Goal: Transaction & Acquisition: Purchase product/service

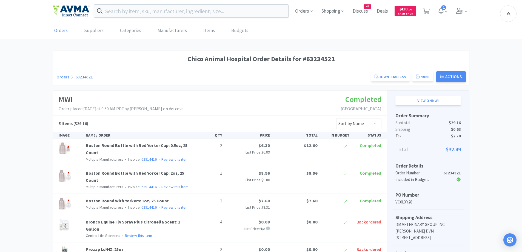
scroll to position [113, 0]
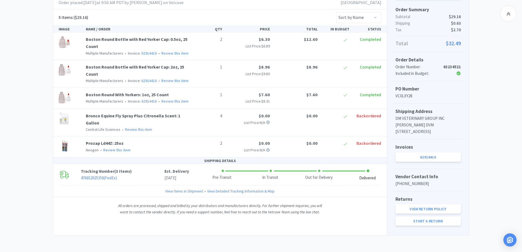
click at [41, 239] on div "Orders Shopping Discuss Discuss 44 Deals Deals $ 410 . 14 Cash Back 1 Orders Su…" at bounding box center [261, 73] width 522 height 358
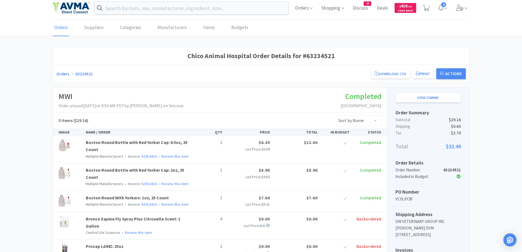
click at [43, 59] on div "Chico Animal Hospital Order Details for #63234521 Orders 63234521 Download CSV …" at bounding box center [261, 192] width 522 height 291
click at [60, 73] on link "Orders" at bounding box center [62, 73] width 13 height 5
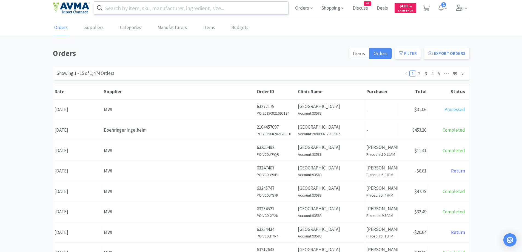
click at [229, 10] on input "text" at bounding box center [191, 8] width 194 height 13
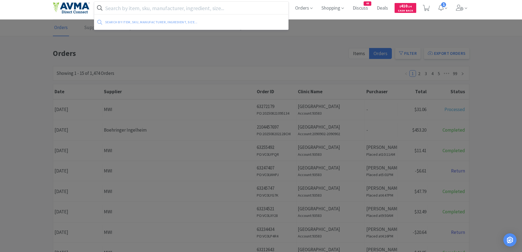
paste input "[MEDICAL_DATA]"
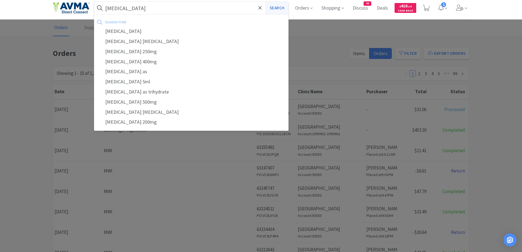
type input "[MEDICAL_DATA]"
click at [281, 5] on button "Search" at bounding box center [277, 8] width 23 height 13
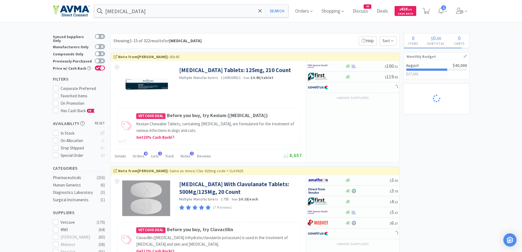
click at [320, 43] on div "Showing 1-15 of 322 results for [MEDICAL_DATA] Filters Help Sort" at bounding box center [254, 40] width 289 height 15
click at [282, 42] on div "Showing 1-15 of 322 results for [MEDICAL_DATA] Filters Help Sort" at bounding box center [254, 40] width 289 height 15
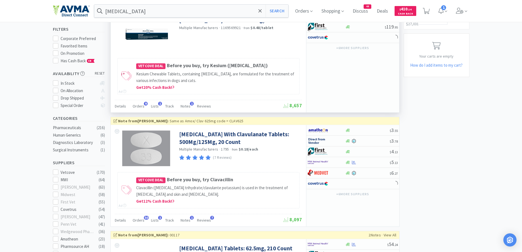
scroll to position [110, 0]
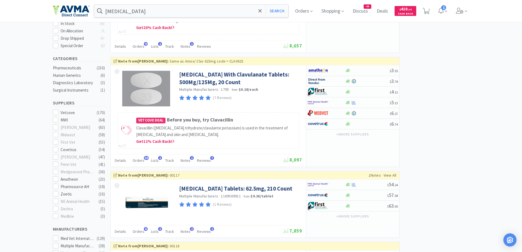
click at [322, 107] on img at bounding box center [318, 102] width 21 height 8
select select "1"
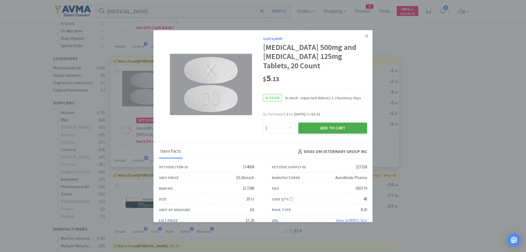
click at [326, 132] on button "Add to Cart" at bounding box center [333, 128] width 69 height 11
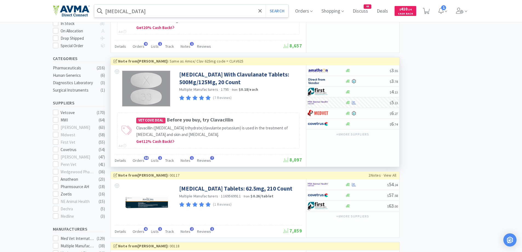
click at [214, 13] on input "[MEDICAL_DATA]" at bounding box center [191, 11] width 194 height 13
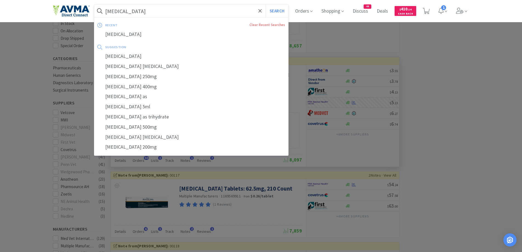
paste input "urocin"
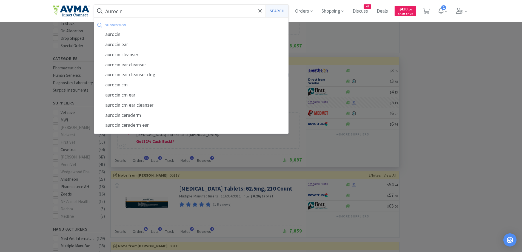
type input "Aurocin"
click at [276, 10] on button "Search" at bounding box center [277, 11] width 23 height 13
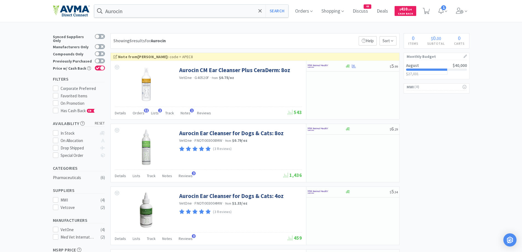
click at [329, 31] on div "Aurocin Search Orders Shopping Discuss Discuss 44 Deals Deals $ 410 . 14 Cash B…" at bounding box center [261, 226] width 522 height 453
click at [319, 63] on img at bounding box center [318, 66] width 21 height 8
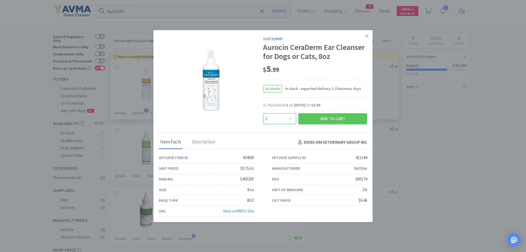
click at [273, 121] on select "Enter Quantity 1 2 3 4 5 6 7 8 9 10 11 12 13 14 15 16 17 18 19 20 Enter Quantity" at bounding box center [279, 118] width 33 height 11
select select "2"
click at [263, 113] on select "Enter Quantity 1 2 3 4 5 6 7 8 9 10 11 12 13 14 15 16 17 18 19 20 Enter Quantity" at bounding box center [279, 118] width 33 height 11
click at [313, 120] on button "Add to Cart" at bounding box center [333, 118] width 69 height 11
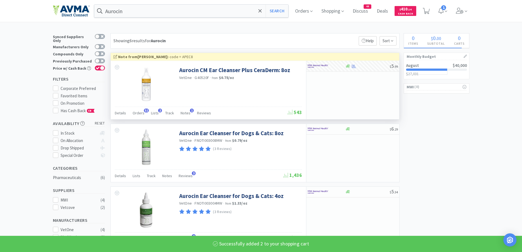
select select "1"
select select "2"
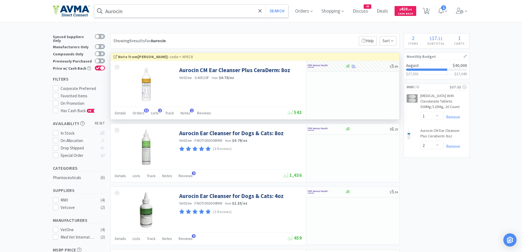
click at [177, 13] on input "Aurocin" at bounding box center [191, 11] width 194 height 13
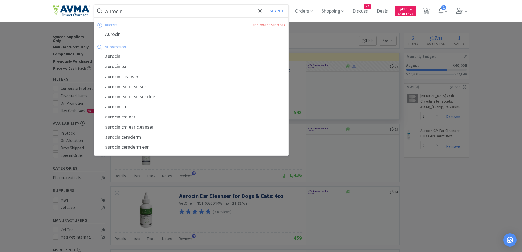
paste input "Cerenia"
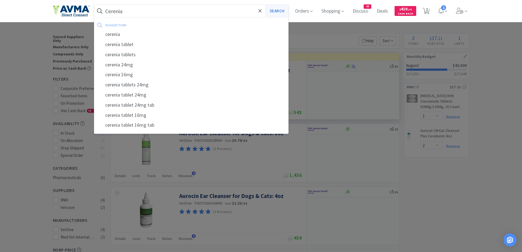
type input "Cerenia"
click at [283, 15] on button "Search" at bounding box center [277, 11] width 23 height 13
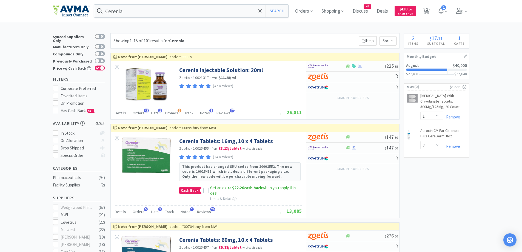
click at [251, 41] on div "Showing 1-15 of 101 results for Cerenia Filters Help Sort" at bounding box center [254, 40] width 289 height 15
click at [322, 38] on div "Showing 1-15 of 101 results for Cerenia Filters Help Sort" at bounding box center [254, 40] width 289 height 15
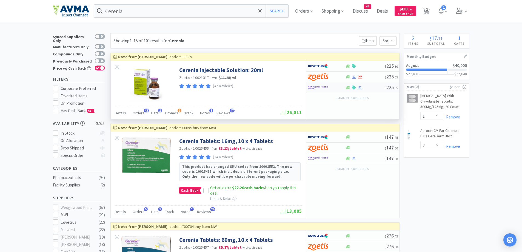
click at [339, 86] on div at bounding box center [327, 87] width 38 height 9
select select "1"
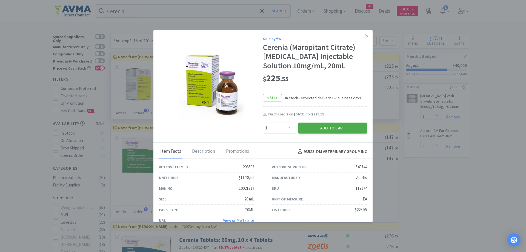
click at [329, 127] on button "Add to Cart" at bounding box center [333, 128] width 69 height 11
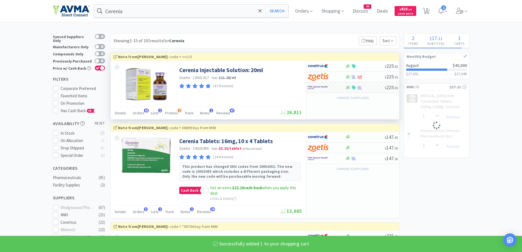
select select "1"
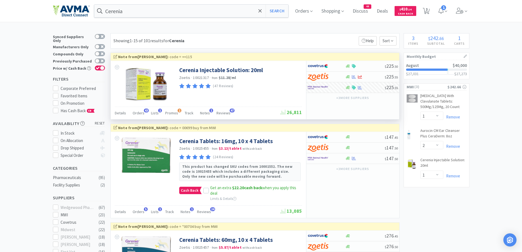
click at [153, 4] on div "Cerenia Search Orders Shopping Discuss Discuss 44 Deals Deals $ 410 . 14 Cash B…" at bounding box center [261, 11] width 417 height 22
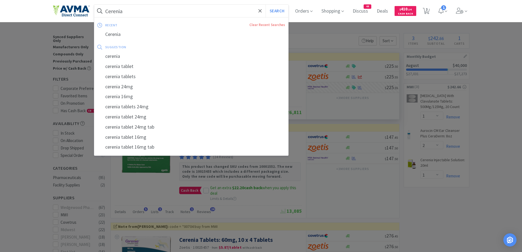
click at [151, 10] on input "Cerenia" at bounding box center [191, 11] width 194 height 13
paste input "Maropitant Citrate"
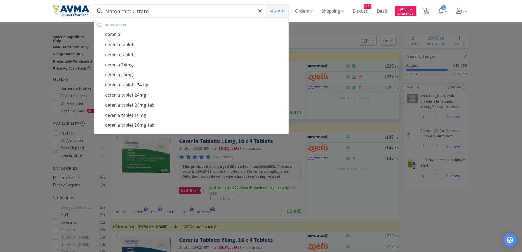
type input "Maropitant Citrate"
click at [285, 14] on button "Search" at bounding box center [277, 11] width 23 height 13
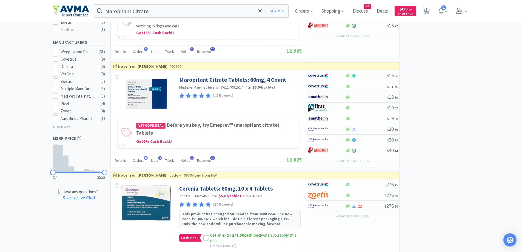
scroll to position [329, 0]
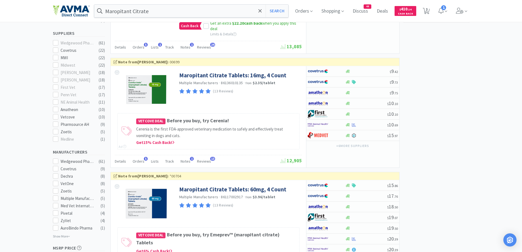
scroll to position [274, 0]
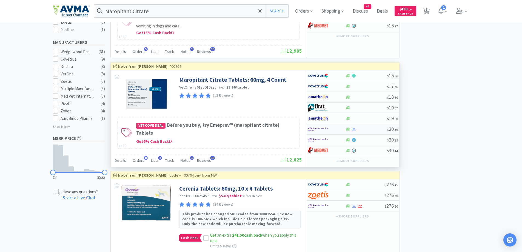
click at [342, 130] on div at bounding box center [327, 128] width 38 height 9
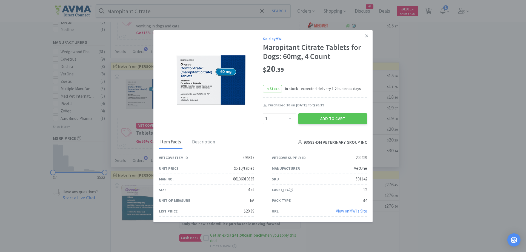
click at [341, 79] on div "$ 20 . 39" at bounding box center [315, 70] width 104 height 19
click at [225, 113] on div "Sold by MWI Maropitant Citrate Tablets for Dogs: 60mg, 4 Count $ 20 . 39 In Sto…" at bounding box center [263, 81] width 219 height 103
click at [284, 119] on select "Enter Quantity 1 2 3 4 5 6 7 8 9 10 11 12 13 14 15 16 17 18 19 20 Enter Quantity" at bounding box center [279, 118] width 33 height 11
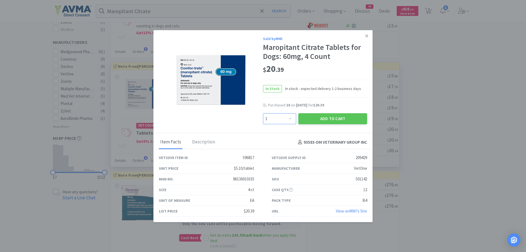
select select "10"
click at [263, 113] on select "Enter Quantity 1 2 3 4 5 6 7 8 9 10 11 12 13 14 15 16 17 18 19 20 Enter Quantity" at bounding box center [279, 118] width 33 height 11
click at [334, 125] on div "Add to Cart" at bounding box center [332, 118] width 71 height 13
click at [341, 121] on button "Add to Cart" at bounding box center [333, 118] width 69 height 11
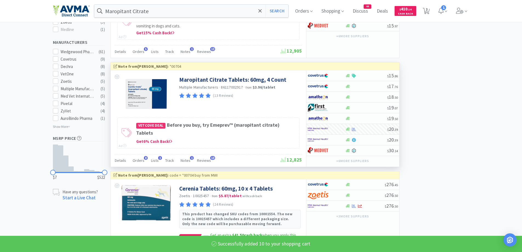
select select "10"
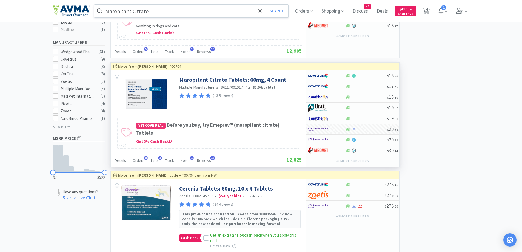
click at [163, 15] on input "Maropitant Citrate" at bounding box center [191, 11] width 194 height 13
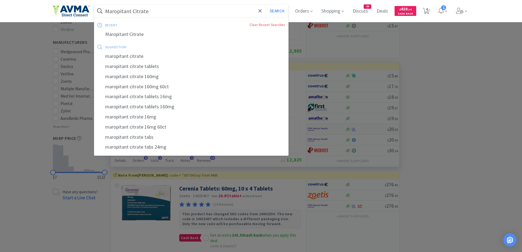
paste input "Animax"
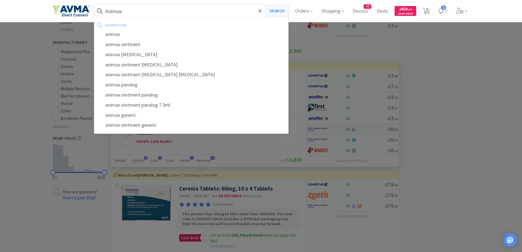
type input "Animax"
click at [276, 15] on button "Search" at bounding box center [277, 11] width 23 height 13
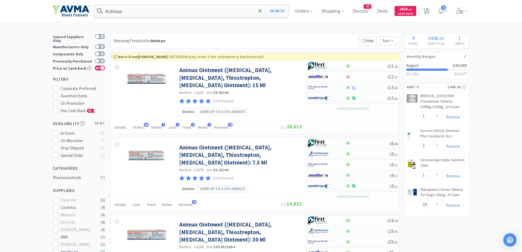
click at [269, 34] on div "Showing 7 results for Animax Filters Help Sort" at bounding box center [254, 40] width 289 height 15
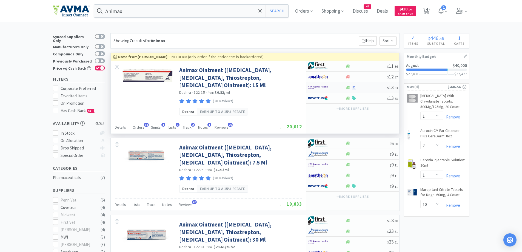
click at [338, 86] on div at bounding box center [323, 87] width 30 height 9
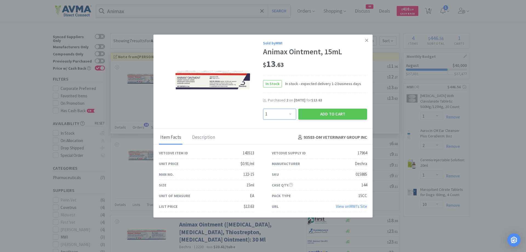
click at [288, 110] on select "Enter Quantity 1 2 3 4 5 6 7 8 9 10 11 12 13 14 15 16 17 18 19 20 Enter Quantity" at bounding box center [279, 114] width 33 height 11
select select "3"
click at [263, 109] on select "Enter Quantity 1 2 3 4 5 6 7 8 9 10 11 12 13 14 15 16 17 18 19 20 Enter Quantity" at bounding box center [279, 114] width 33 height 11
click at [329, 114] on button "Add to Cart" at bounding box center [333, 114] width 69 height 11
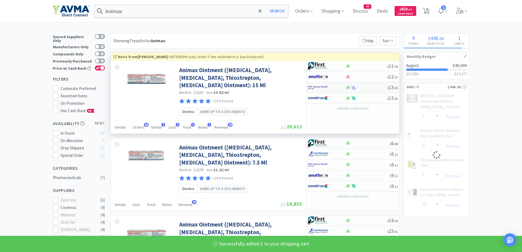
select select "3"
select select "2"
select select "1"
select select "10"
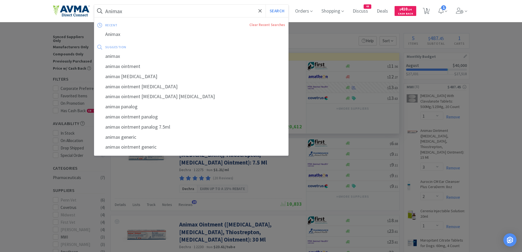
click at [156, 15] on input "Animax" at bounding box center [191, 11] width 194 height 13
paste input "[MEDICAL_DATA] Syringe"
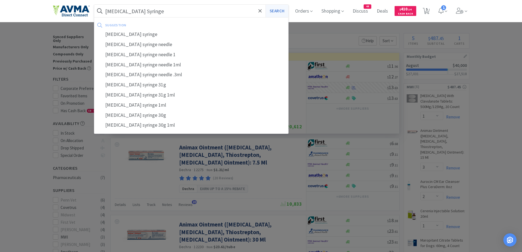
type input "[MEDICAL_DATA] Syringe"
click at [283, 15] on button "Search" at bounding box center [277, 11] width 23 height 13
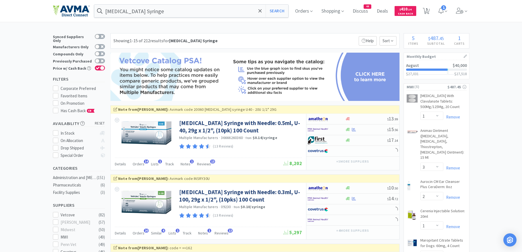
click at [246, 36] on div "Showing 1-15 of 212 results for [MEDICAL_DATA] Syringe Filters Help Sort" at bounding box center [254, 40] width 289 height 15
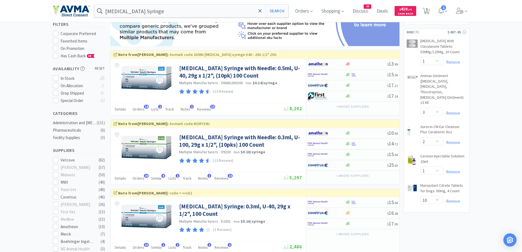
scroll to position [110, 0]
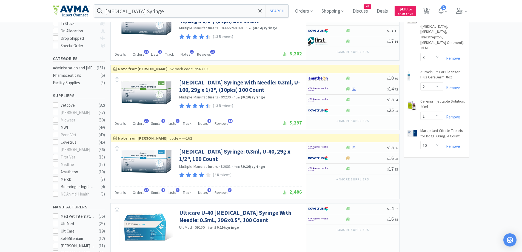
click at [331, 150] on div at bounding box center [323, 147] width 30 height 9
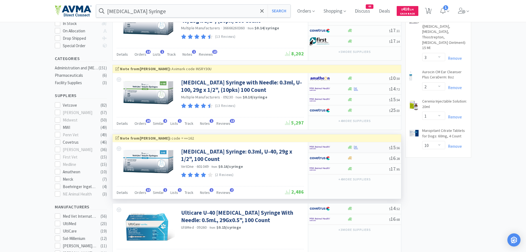
select select "1"
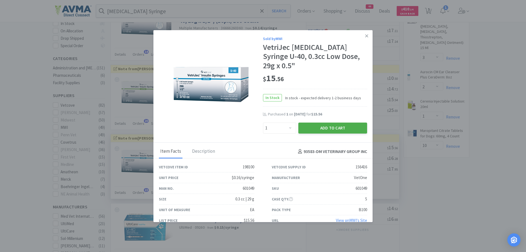
click at [334, 123] on button "Add to Cart" at bounding box center [333, 128] width 69 height 11
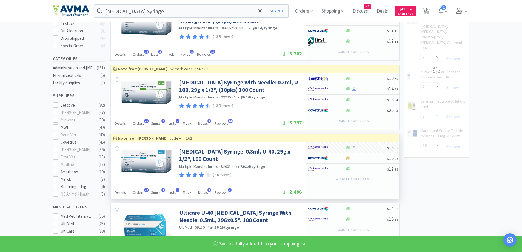
select select "1"
select select "10"
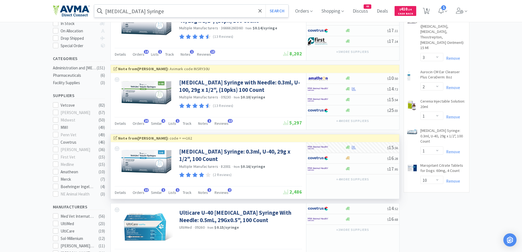
click at [166, 14] on input "[MEDICAL_DATA] Syringe" at bounding box center [191, 11] width 194 height 13
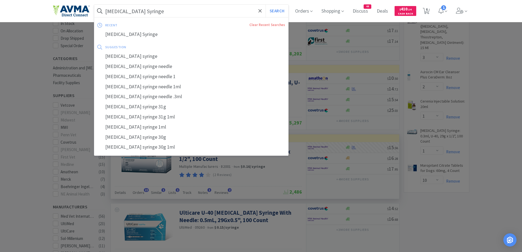
paste input "Metronidazol"
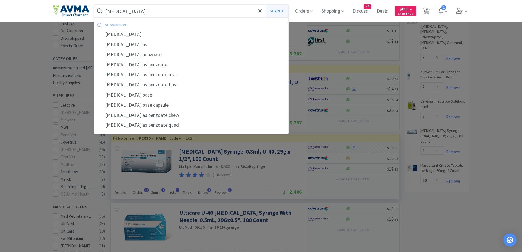
type input "[MEDICAL_DATA]"
click at [275, 13] on button "Search" at bounding box center [277, 11] width 23 height 13
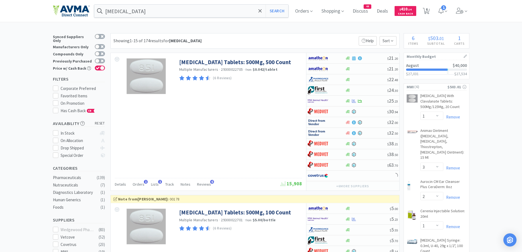
click at [291, 41] on div "Showing 1-15 of 174 results for [MEDICAL_DATA] Filters Help Sort" at bounding box center [254, 40] width 289 height 15
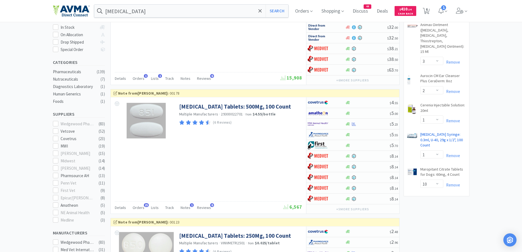
scroll to position [110, 0]
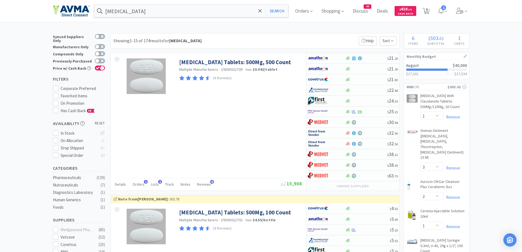
click at [228, 38] on div "Showing 1-15 of 174 results for [MEDICAL_DATA] Filters Help Sort" at bounding box center [254, 40] width 289 height 15
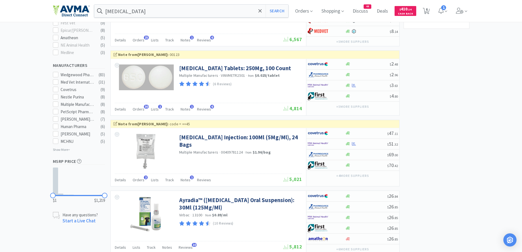
scroll to position [274, 0]
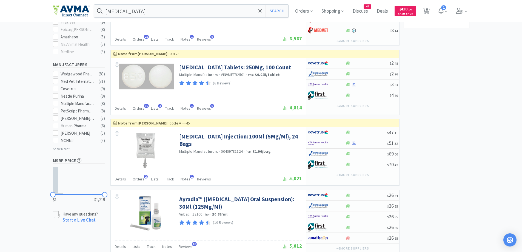
click at [343, 141] on div at bounding box center [327, 142] width 38 height 9
select select "1"
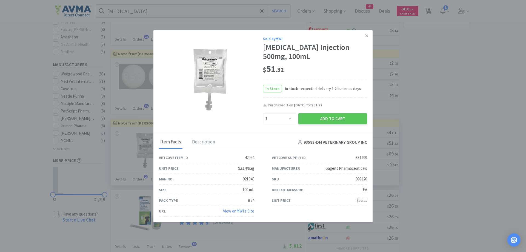
click at [332, 73] on div "$ 51 . 32" at bounding box center [315, 69] width 104 height 12
click at [332, 72] on div "$ 51 . 32" at bounding box center [315, 69] width 104 height 12
click at [367, 38] on link at bounding box center [367, 36] width 10 height 12
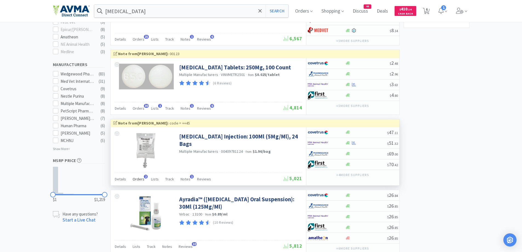
click at [140, 180] on span "Orders" at bounding box center [139, 179] width 12 height 5
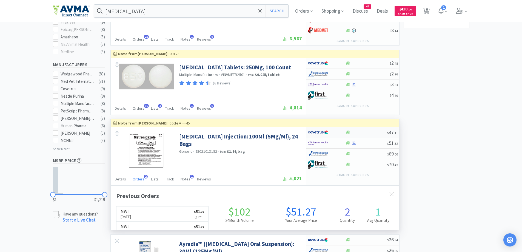
scroll to position [142, 289]
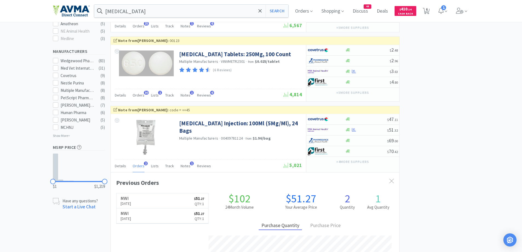
scroll to position [274, 0]
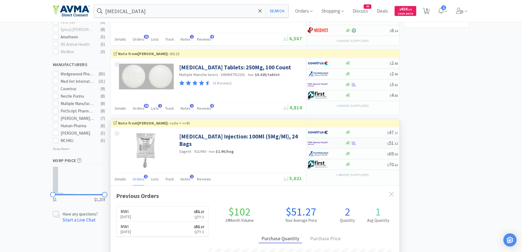
click at [345, 141] on div at bounding box center [327, 142] width 38 height 9
select select "1"
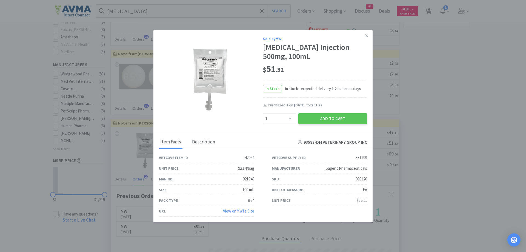
click at [205, 140] on div "Description" at bounding box center [204, 142] width 26 height 14
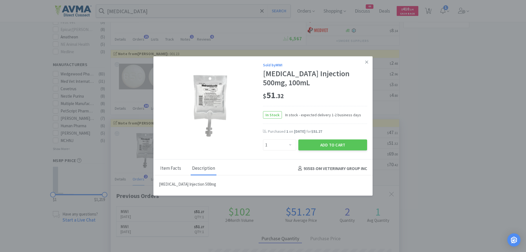
click at [166, 175] on div "Item Facts" at bounding box center [171, 169] width 24 height 14
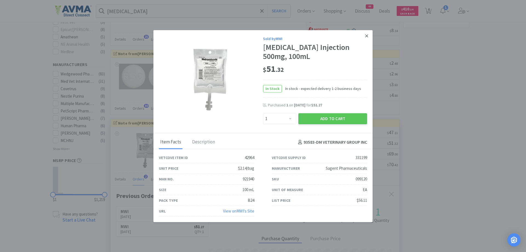
drag, startPoint x: 363, startPoint y: 36, endPoint x: 388, endPoint y: 40, distance: 24.6
click at [365, 37] on icon at bounding box center [366, 35] width 3 height 5
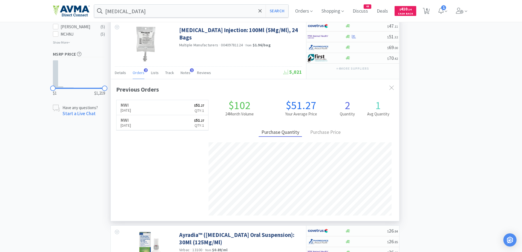
scroll to position [329, 0]
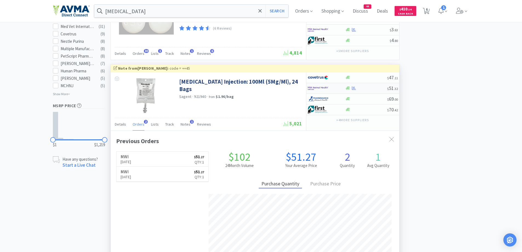
click at [342, 92] on div at bounding box center [327, 88] width 38 height 9
select select "1"
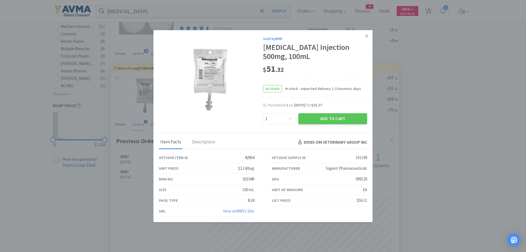
click at [330, 77] on div "$ 51 . 32" at bounding box center [315, 70] width 104 height 19
click at [336, 124] on button "Add to Cart" at bounding box center [333, 118] width 69 height 11
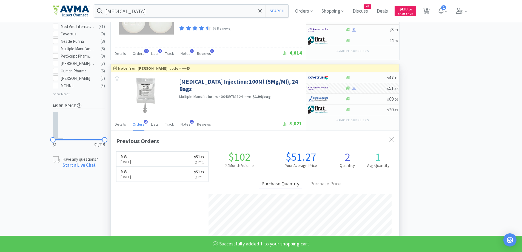
select select "1"
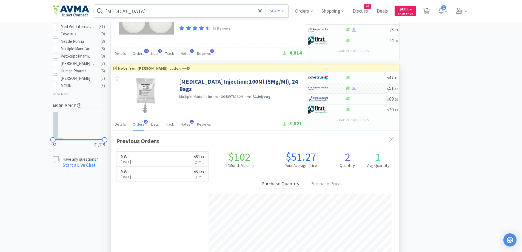
click at [181, 8] on input "[MEDICAL_DATA]" at bounding box center [191, 11] width 194 height 13
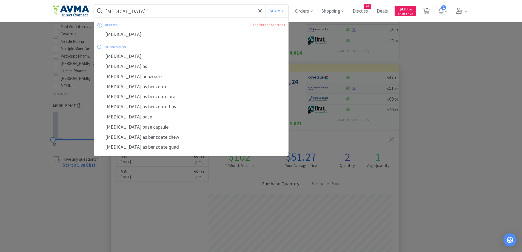
paste input "[MEDICAL_DATA]"
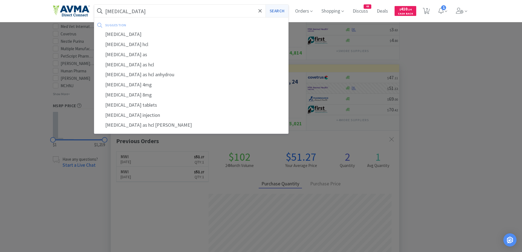
type input "[MEDICAL_DATA]"
click at [282, 8] on button "Search" at bounding box center [277, 11] width 23 height 13
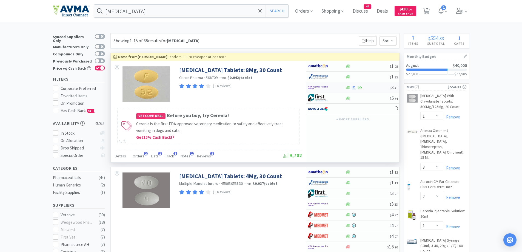
click at [345, 87] on div at bounding box center [347, 88] width 5 height 4
select select "1"
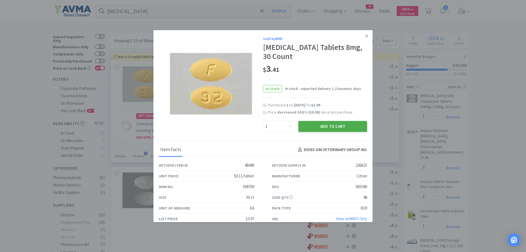
click at [343, 126] on button "Add to Cart" at bounding box center [333, 126] width 69 height 11
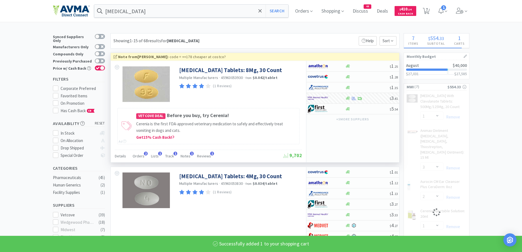
select select "1"
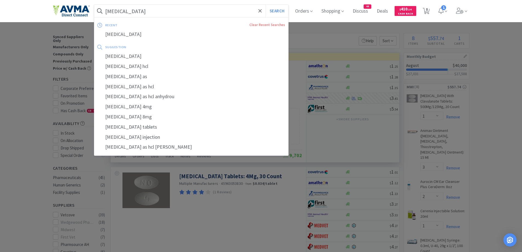
click at [170, 10] on input "[MEDICAL_DATA]" at bounding box center [191, 11] width 194 height 13
paste input "xytoci"
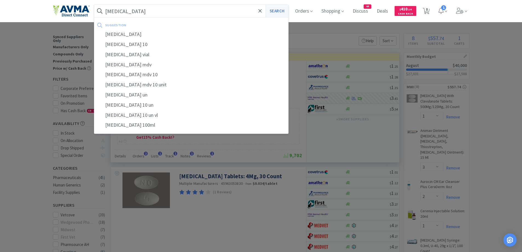
type input "[MEDICAL_DATA]"
click at [269, 13] on button "Search" at bounding box center [277, 11] width 23 height 13
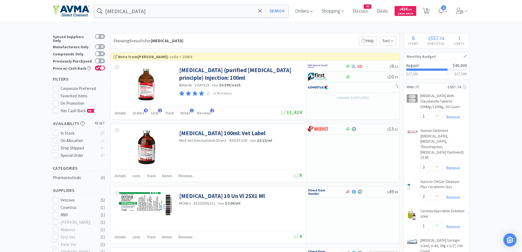
click at [228, 33] on div "[MEDICAL_DATA] Search Orders Shopping Discuss Discuss 44 Deals Deals $ 410 . 14…" at bounding box center [261, 225] width 522 height 450
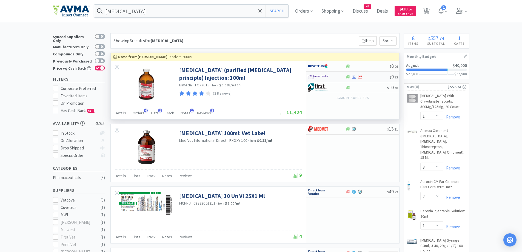
click at [343, 76] on div at bounding box center [327, 76] width 38 height 9
select select "1"
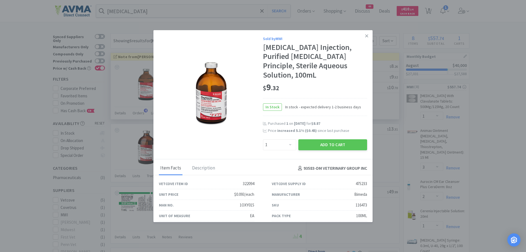
click at [345, 98] on div "In Stock In stock - expected delivery 1-2 business days" at bounding box center [315, 107] width 104 height 18
click at [335, 140] on button "Add to Cart" at bounding box center [333, 144] width 69 height 11
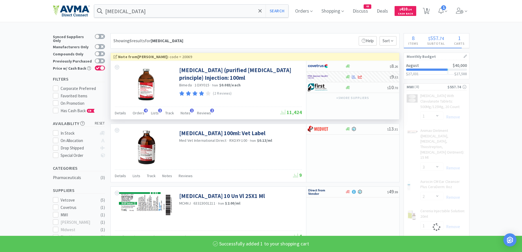
select select "1"
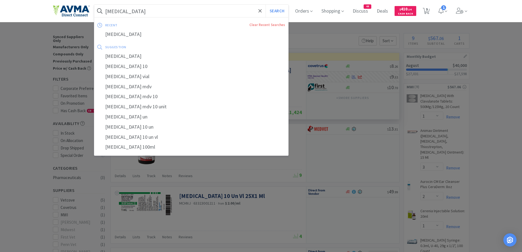
click at [158, 11] on input "[MEDICAL_DATA]" at bounding box center [191, 11] width 194 height 13
paste input "[MEDICAL_DATA] 5mg"
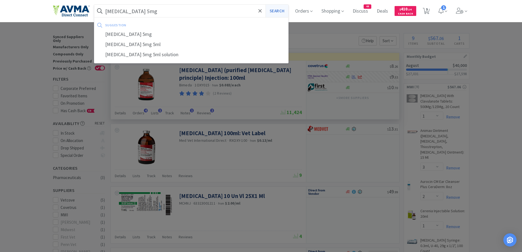
type input "[MEDICAL_DATA] 5mg"
click at [274, 9] on button "Search" at bounding box center [277, 11] width 23 height 13
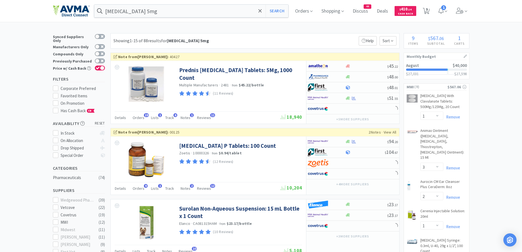
click at [260, 36] on div "Showing 1-15 of 88 results for [MEDICAL_DATA] 5mg Filters Help Sort" at bounding box center [254, 40] width 289 height 15
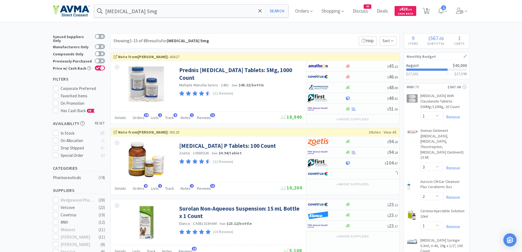
click at [311, 36] on div "Showing 1-15 of 88 results for [MEDICAL_DATA] 5mg Filters Help Sort" at bounding box center [254, 40] width 289 height 15
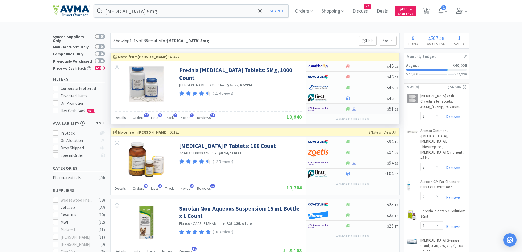
click at [345, 108] on div at bounding box center [327, 108] width 38 height 9
select select "1"
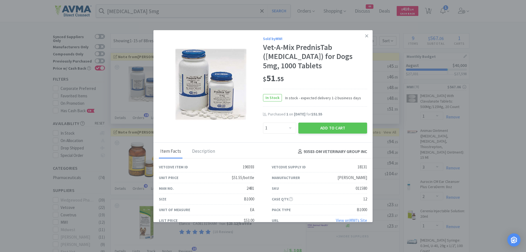
click at [319, 76] on div "$ 51 . 55" at bounding box center [315, 79] width 104 height 12
click at [343, 127] on button "Add to Cart" at bounding box center [333, 128] width 69 height 11
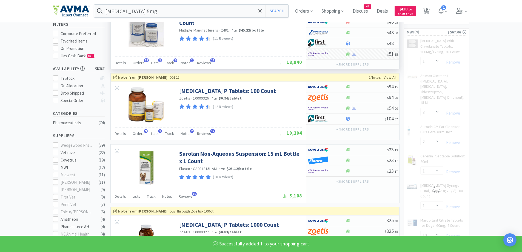
select select "1"
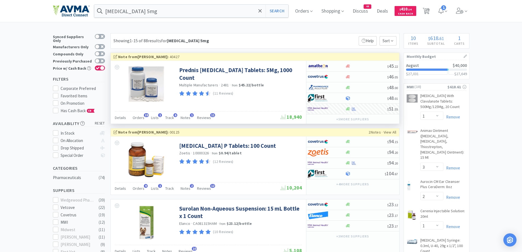
click at [158, 8] on input "[MEDICAL_DATA] 5mg" at bounding box center [191, 11] width 194 height 13
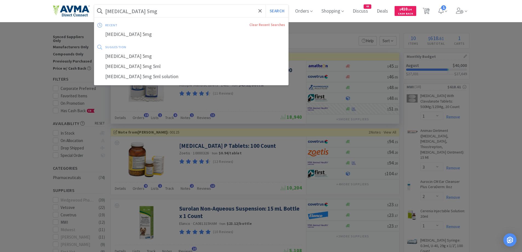
paste input "opoflo 28 50ml"
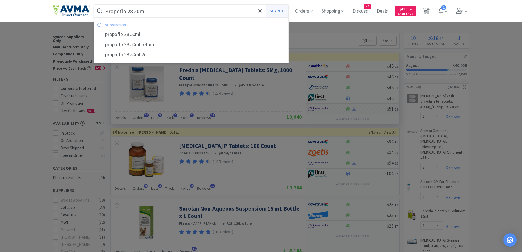
type input "Propoflo 28 50ml"
click at [286, 12] on button "Search" at bounding box center [277, 11] width 23 height 13
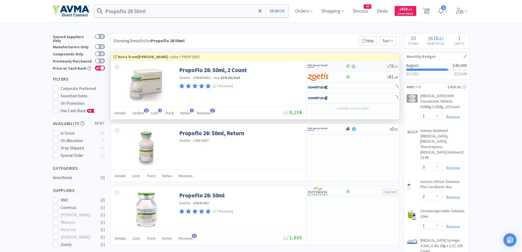
click at [331, 64] on div at bounding box center [323, 65] width 30 height 9
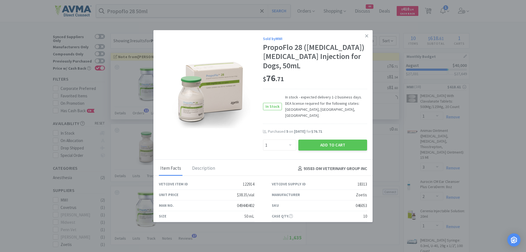
click at [309, 79] on div "$ 76 . 71" at bounding box center [315, 79] width 104 height 12
click at [284, 140] on select "Enter Quantity 1 2 3 4 5 6 7 8 9 10 11 12 13 14 15 16 17 18 19 20 Enter Quantity" at bounding box center [279, 145] width 33 height 11
select select "5"
click at [263, 140] on select "Enter Quantity 1 2 3 4 5 6 7 8 9 10 11 12 13 14 15 16 17 18 19 20 Enter Quantity" at bounding box center [279, 145] width 33 height 11
click at [320, 140] on button "Add to Cart" at bounding box center [333, 145] width 69 height 11
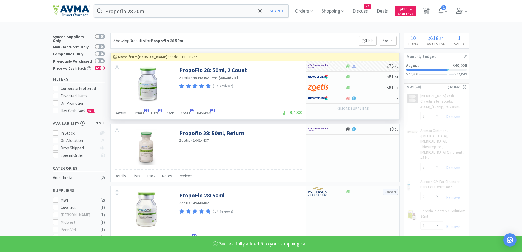
select select "5"
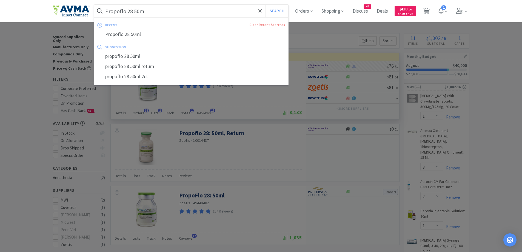
click at [157, 10] on input "Propoflo 28 50ml" at bounding box center [191, 11] width 194 height 13
paste input "yrantel"
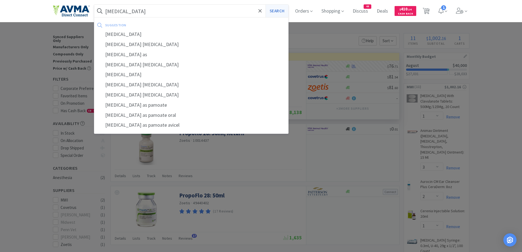
type input "[MEDICAL_DATA]"
click at [285, 10] on button "Search" at bounding box center [277, 11] width 23 height 13
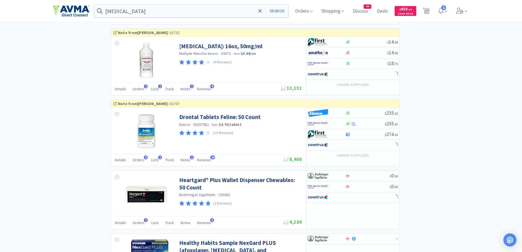
scroll to position [658, 0]
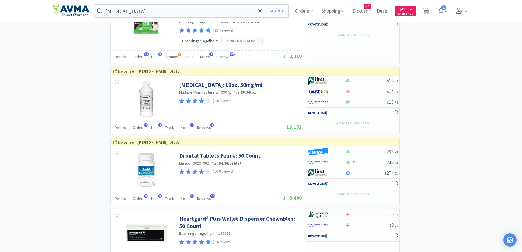
scroll to position [603, 0]
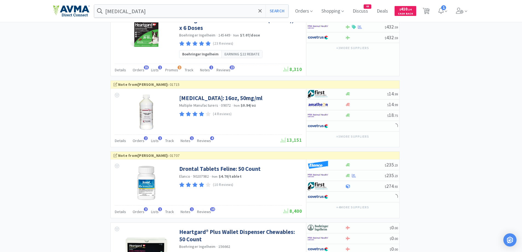
click at [51, 114] on div "× Filter Results Synced Suppliers Only Manufacturers Only Compounds Only Previo…" at bounding box center [261, 47] width 522 height 1235
click at [133, 137] on div "Orders 2" at bounding box center [139, 141] width 12 height 10
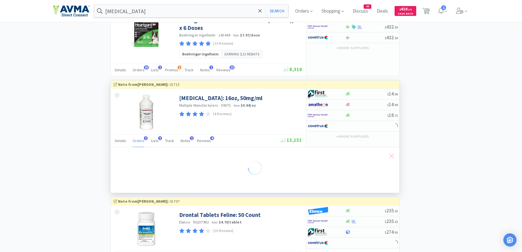
click at [393, 155] on icon at bounding box center [392, 156] width 4 height 4
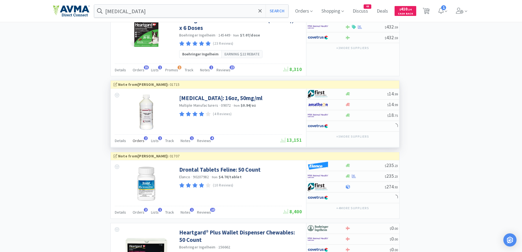
click at [134, 141] on span "Orders" at bounding box center [139, 140] width 12 height 5
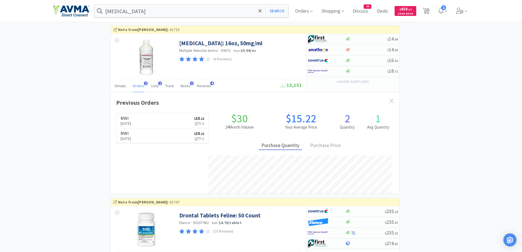
scroll to position [142, 289]
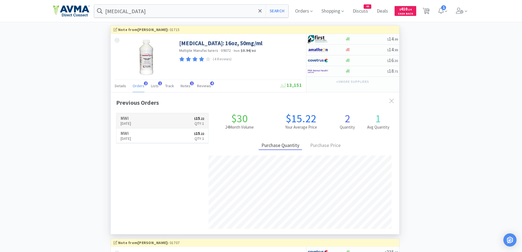
click at [131, 119] on h6 "MWI" at bounding box center [126, 118] width 11 height 4
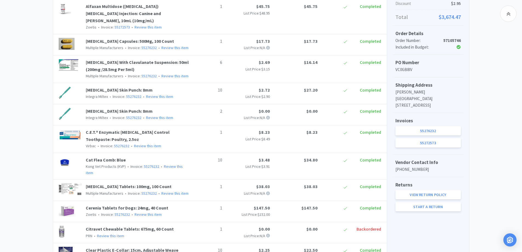
scroll to position [164, 0]
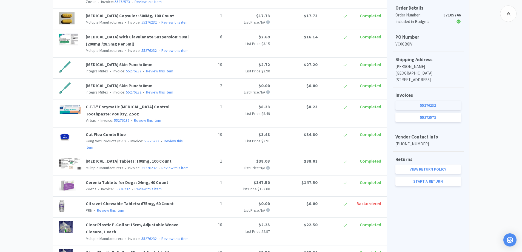
click at [436, 105] on link "55276232" at bounding box center [429, 105] width 66 height 9
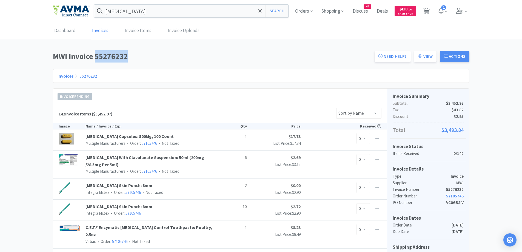
drag, startPoint x: 96, startPoint y: 54, endPoint x: 126, endPoint y: 56, distance: 29.7
click at [126, 56] on h1 "MWI Invoice 55276232" at bounding box center [212, 56] width 319 height 12
copy h1 "55276232"
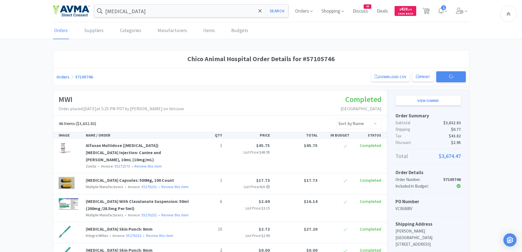
scroll to position [164, 0]
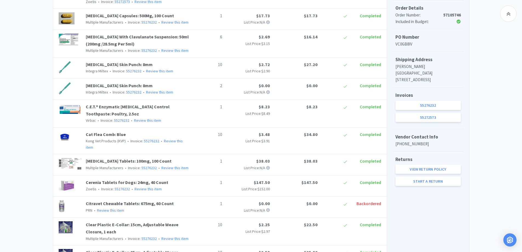
select select "1"
select select "3"
select select "2"
select select "1"
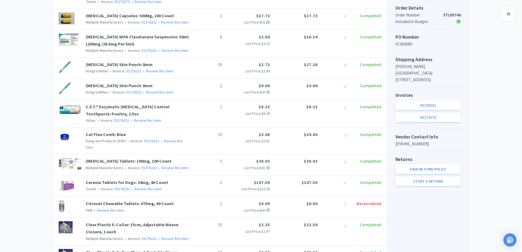
select select "10"
select select "1"
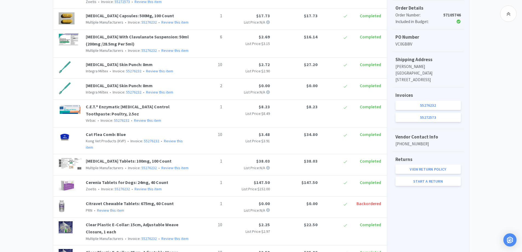
select select "5"
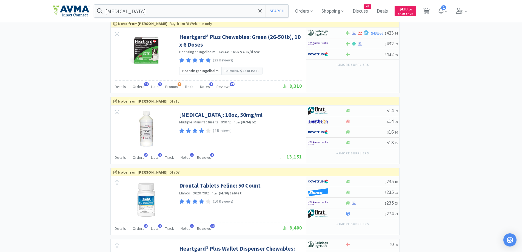
scroll to position [603, 0]
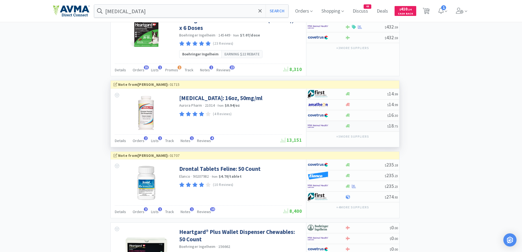
click at [333, 125] on div at bounding box center [323, 125] width 30 height 9
select select "1"
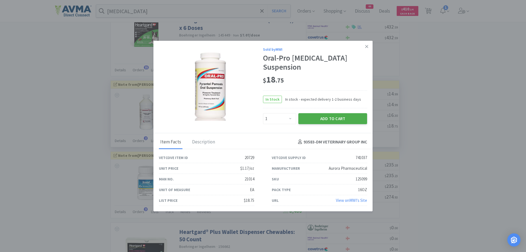
click at [353, 124] on button "Add to Cart" at bounding box center [333, 118] width 69 height 11
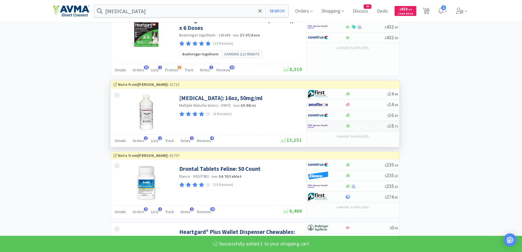
select select "1"
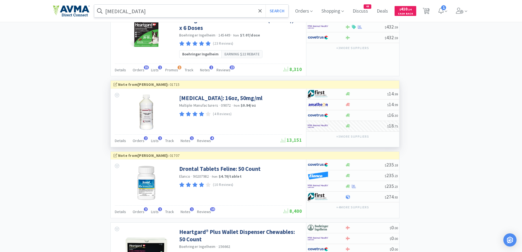
click at [158, 11] on input "[MEDICAL_DATA]" at bounding box center [191, 11] width 194 height 13
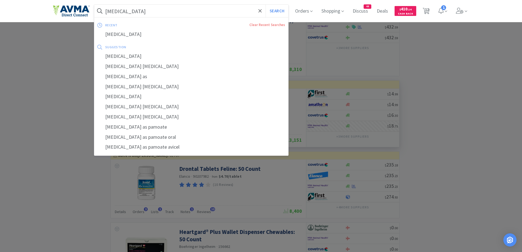
paste input "Selarid"
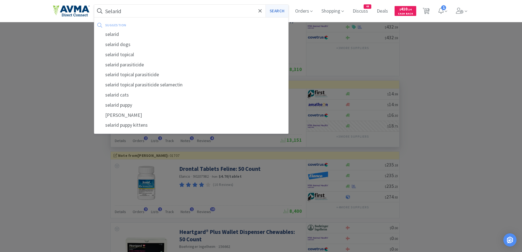
type input "Selarid"
click at [286, 13] on button "Search" at bounding box center [277, 11] width 23 height 13
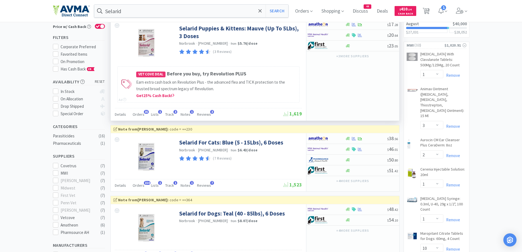
scroll to position [55, 0]
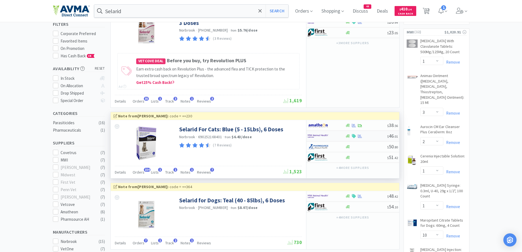
click at [341, 136] on div at bounding box center [327, 135] width 38 height 9
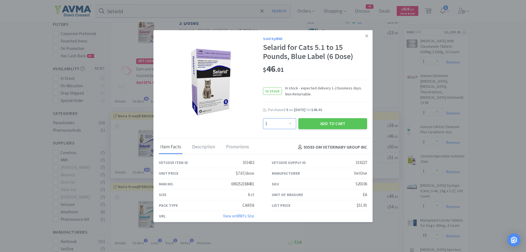
click at [287, 119] on select "Enter Quantity 1 2 3 4 5 6 7 8 9 10 11 12 13 14 15 16 17 18 19 20 Enter Quantity" at bounding box center [279, 123] width 33 height 11
click at [263, 118] on select "Enter Quantity 1 2 3 4 5 6 7 8 9 10 11 12 13 14 15 16 17 18 19 20 Enter Quantity" at bounding box center [279, 123] width 33 height 11
click at [284, 127] on select "Enter Quantity 1 2 3 4 5 6 7 8 9 10 11 12 13 14 15 16 17 18 19 20 Enter Quantity" at bounding box center [279, 123] width 33 height 11
select select "2"
click at [263, 118] on select "Enter Quantity 1 2 3 4 5 6 7 8 9 10 11 12 13 14 15 16 17 18 19 20 Enter Quantity" at bounding box center [279, 123] width 33 height 11
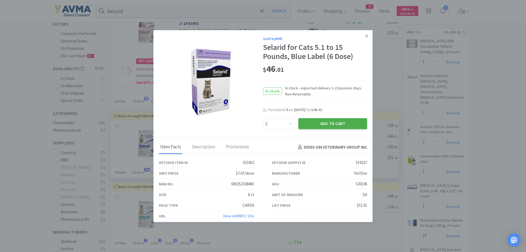
click at [324, 123] on button "Add to Cart" at bounding box center [333, 123] width 69 height 11
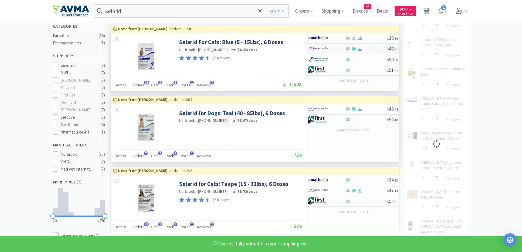
scroll to position [164, 0]
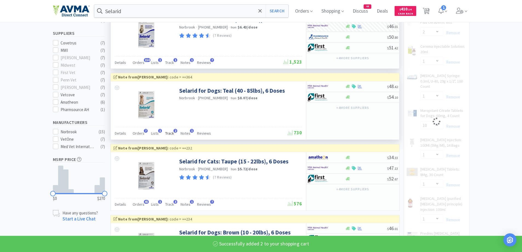
select select "2"
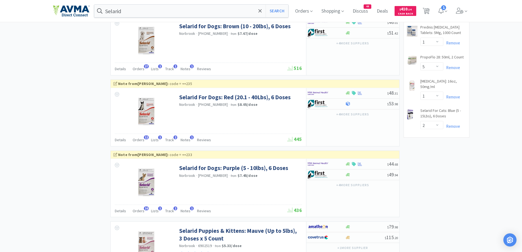
scroll to position [384, 0]
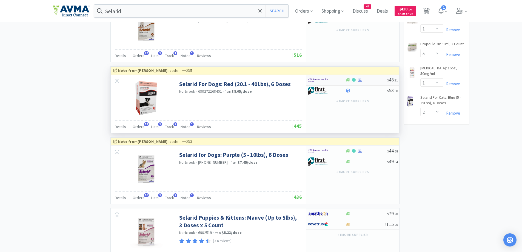
click at [341, 79] on div at bounding box center [327, 79] width 38 height 9
select select "1"
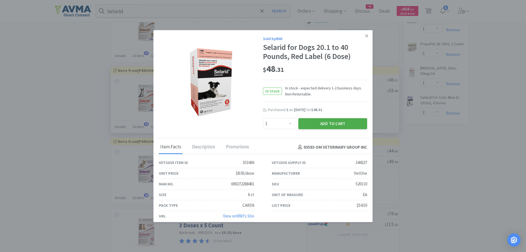
click at [340, 129] on button "Add to Cart" at bounding box center [333, 123] width 69 height 11
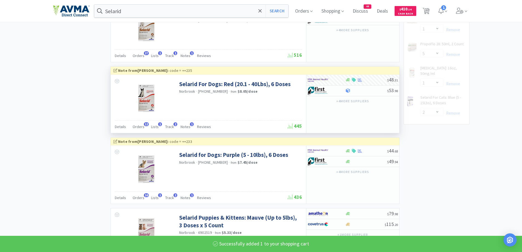
select select "1"
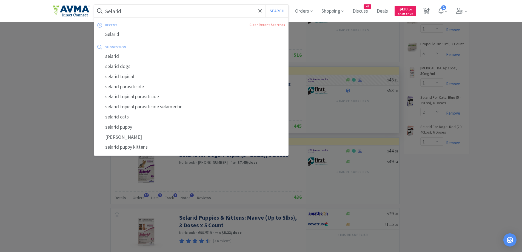
click at [170, 7] on input "Selarid" at bounding box center [191, 11] width 194 height 13
paste input "[MEDICAL_DATA] 200mg"
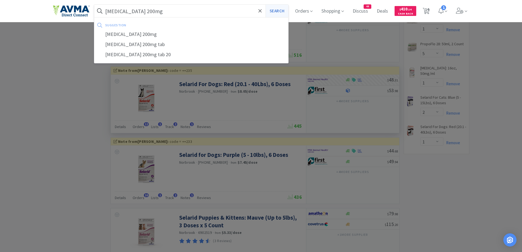
type input "[MEDICAL_DATA] 200mg"
click at [276, 13] on button "Search" at bounding box center [277, 11] width 23 height 13
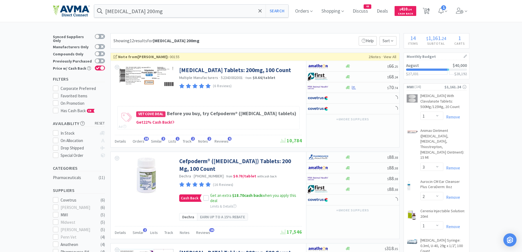
click at [293, 37] on div "Showing 12 results for [MEDICAL_DATA] 200mg Filters Help Sort" at bounding box center [254, 40] width 289 height 15
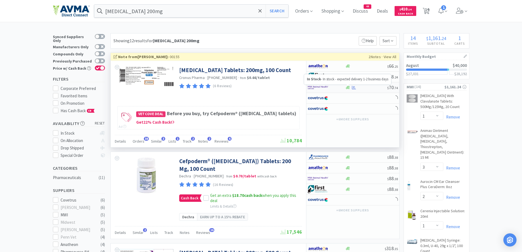
click at [347, 88] on icon at bounding box center [348, 87] width 4 height 3
select select "1"
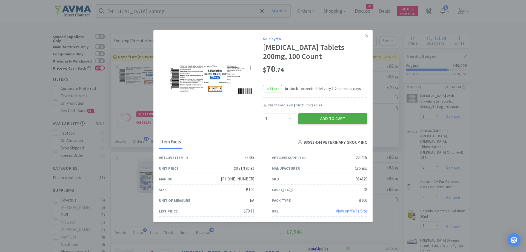
click at [326, 115] on button "Add to Cart" at bounding box center [333, 118] width 69 height 11
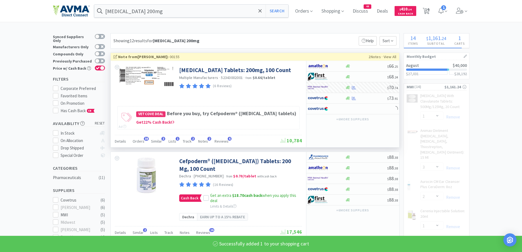
select select "1"
select select "10"
select select "1"
select select "5"
select select "1"
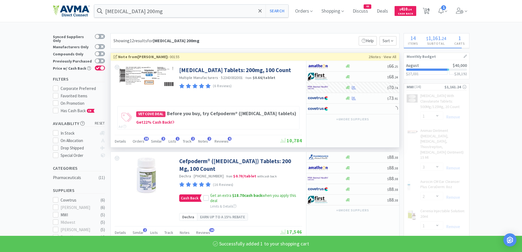
select select "2"
select select "1"
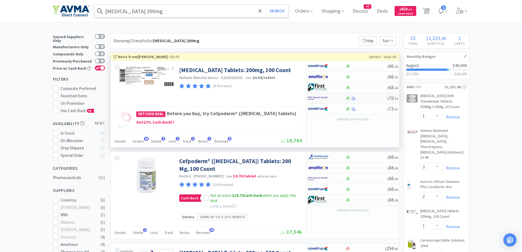
click at [176, 7] on input "[MEDICAL_DATA] 200mg" at bounding box center [191, 11] width 194 height 13
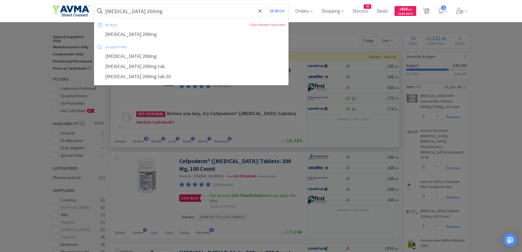
paste input "[MEDICAL_DATA]"
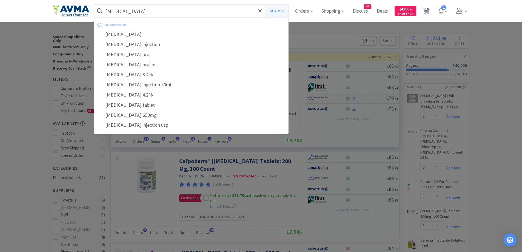
type input "[MEDICAL_DATA]"
click at [285, 11] on button "Search" at bounding box center [277, 11] width 23 height 13
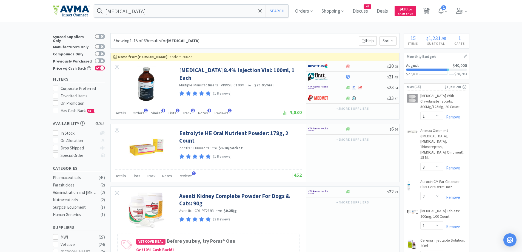
click at [304, 37] on div "Showing 1-15 of 69 results for [MEDICAL_DATA] Filters Help Sort" at bounding box center [254, 40] width 289 height 15
click at [345, 89] on div at bounding box center [347, 88] width 5 height 4
select select "1"
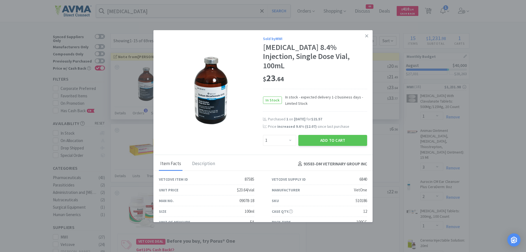
click at [303, 80] on div "$ 23 . 64" at bounding box center [315, 79] width 104 height 12
drag, startPoint x: 348, startPoint y: 118, endPoint x: 343, endPoint y: 126, distance: 9.1
click at [348, 118] on div "Purchased 1 on [DATE] for $21.57" at bounding box center [317, 119] width 99 height 5
click at [335, 141] on button "Add to Cart" at bounding box center [333, 140] width 69 height 11
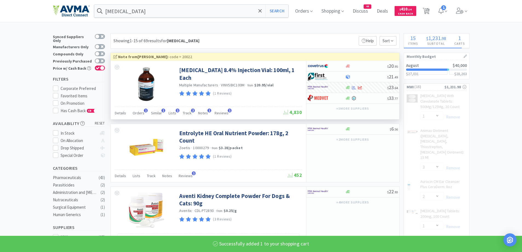
select select "1"
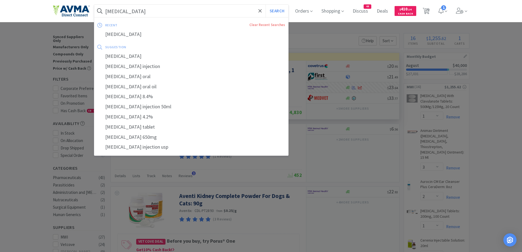
click at [168, 11] on input "[MEDICAL_DATA]" at bounding box center [191, 11] width 194 height 13
paste input "[MEDICAL_DATA] 50mg"
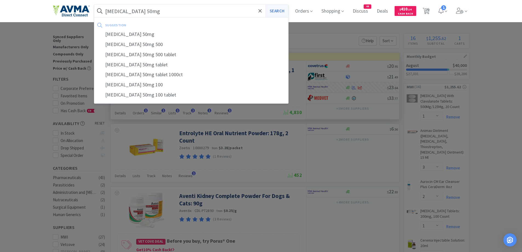
type input "[MEDICAL_DATA] 50mg"
click at [283, 10] on button "Search" at bounding box center [277, 11] width 23 height 13
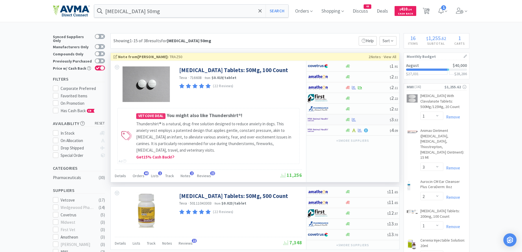
click at [327, 118] on img at bounding box center [318, 119] width 21 height 8
select select "1"
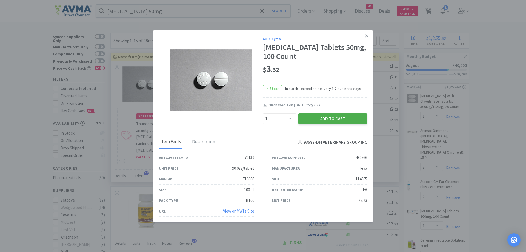
click at [332, 114] on button "Add to Cart" at bounding box center [333, 118] width 69 height 11
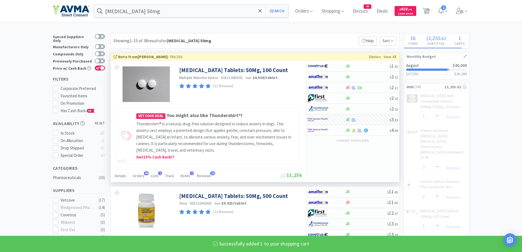
select select "1"
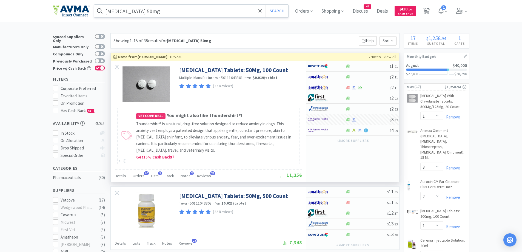
click at [171, 15] on input "[MEDICAL_DATA] 50mg" at bounding box center [191, 11] width 194 height 13
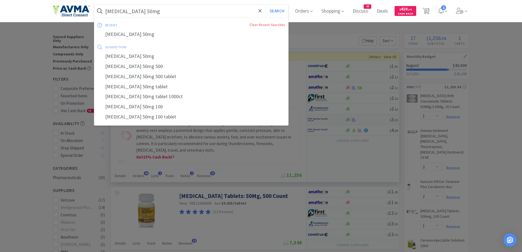
paste input "CK Wipes"
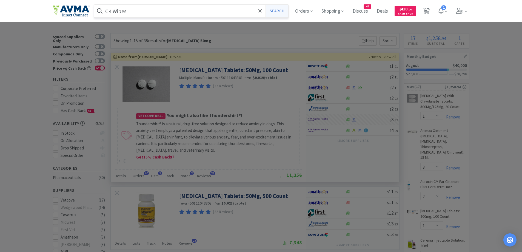
type input "CK Wipes"
click at [285, 8] on button "Search" at bounding box center [277, 11] width 23 height 13
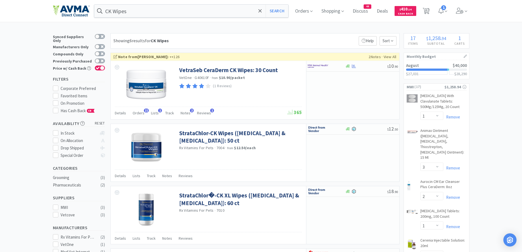
click at [339, 64] on div at bounding box center [327, 65] width 38 height 9
select select "1"
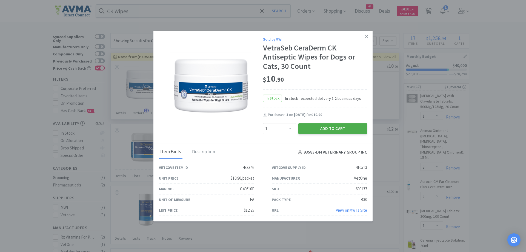
click at [326, 132] on button "Add to Cart" at bounding box center [333, 128] width 69 height 11
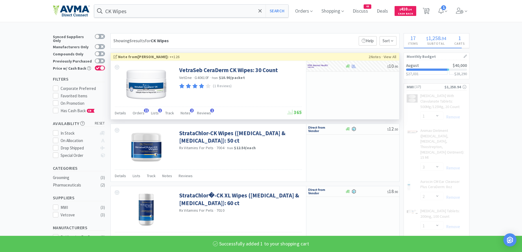
select select "1"
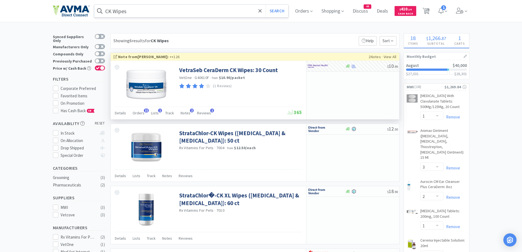
click at [186, 11] on input "CK Wipes" at bounding box center [191, 11] width 194 height 13
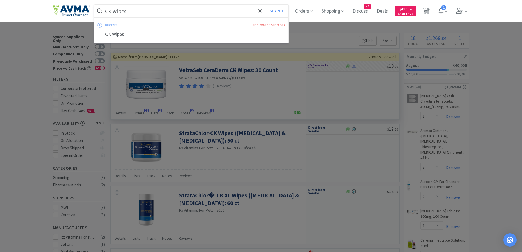
paste input "Vitamin C"
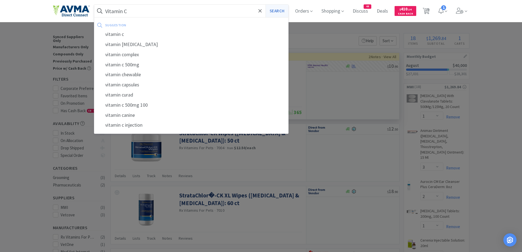
type input "Vitamin C"
click at [275, 13] on button "Search" at bounding box center [277, 11] width 23 height 13
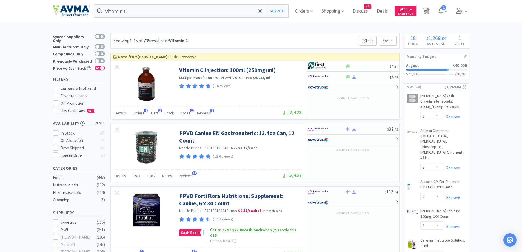
click at [223, 35] on div "Showing 1-15 of 735 results for Vitamin C Filters Help Sort" at bounding box center [254, 40] width 289 height 15
click at [347, 74] on div "$ 5 . 54" at bounding box center [352, 77] width 93 height 11
select select "1"
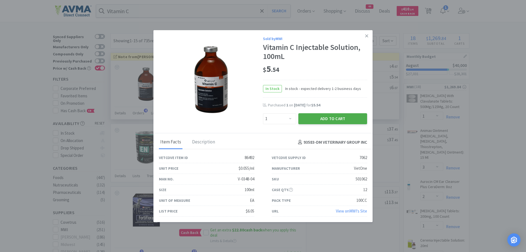
click at [345, 120] on button "Add to Cart" at bounding box center [333, 118] width 69 height 11
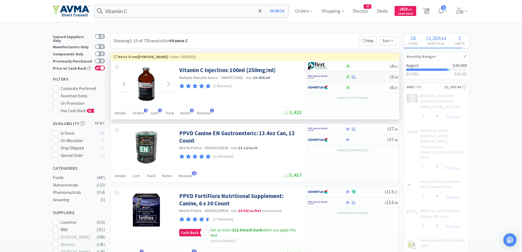
select select "1"
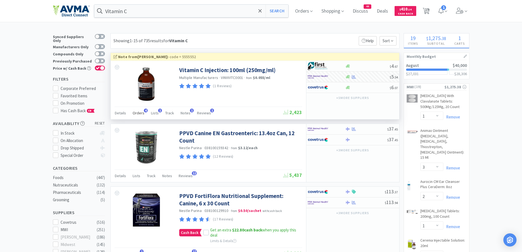
click at [140, 115] on div "Orders 4" at bounding box center [139, 114] width 12 height 10
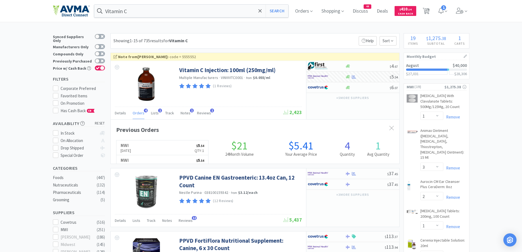
scroll to position [142, 289]
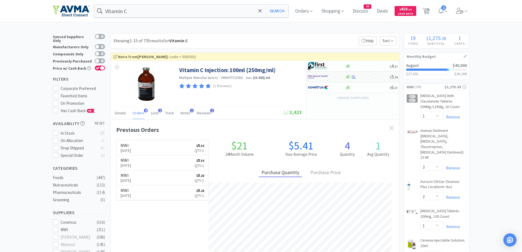
click at [237, 44] on div "Showing 1-15 of 735 results for Vitamin C Filters Help Sort" at bounding box center [254, 40] width 289 height 15
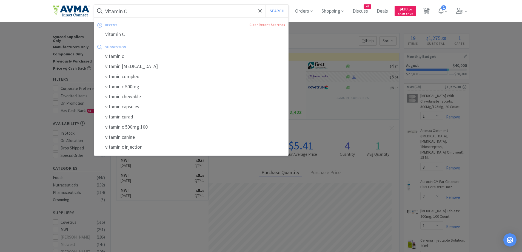
click at [130, 15] on input "Vitamin C" at bounding box center [191, 11] width 194 height 13
click at [124, 10] on input "Vitamin C" at bounding box center [191, 11] width 194 height 13
drag, startPoint x: 127, startPoint y: 10, endPoint x: 137, endPoint y: 11, distance: 9.9
click at [137, 11] on input "Vitamin C" at bounding box center [191, 11] width 194 height 13
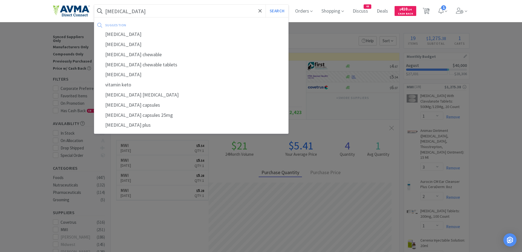
type input "[MEDICAL_DATA]"
click at [266, 5] on button "Search" at bounding box center [277, 11] width 23 height 13
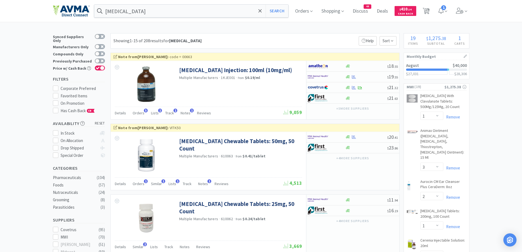
click at [336, 76] on div at bounding box center [323, 76] width 30 height 9
select select "1"
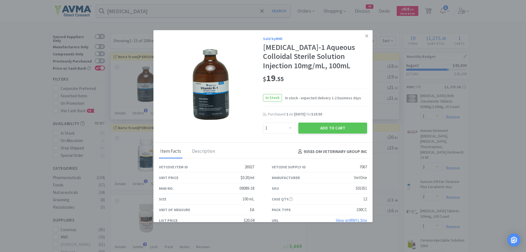
click at [338, 79] on div "$ 19 . 55" at bounding box center [315, 79] width 104 height 12
click at [328, 126] on button "Add to Cart" at bounding box center [333, 128] width 69 height 11
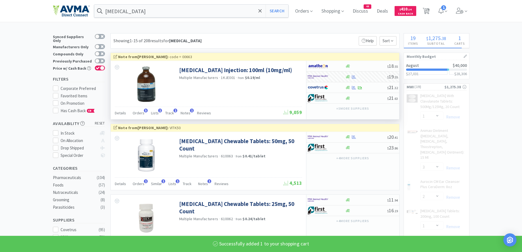
select select "1"
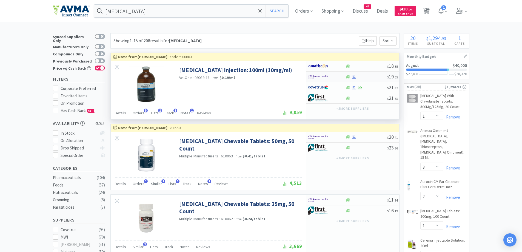
click at [339, 75] on div at bounding box center [327, 76] width 38 height 9
select select "1"
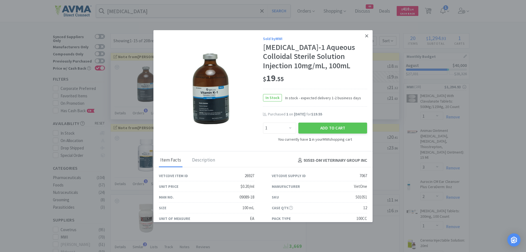
click at [365, 40] on link at bounding box center [367, 36] width 10 height 12
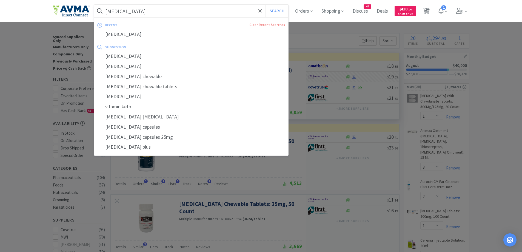
click at [208, 8] on input "[MEDICAL_DATA]" at bounding box center [191, 11] width 194 height 13
paste input "Surgical Towel"
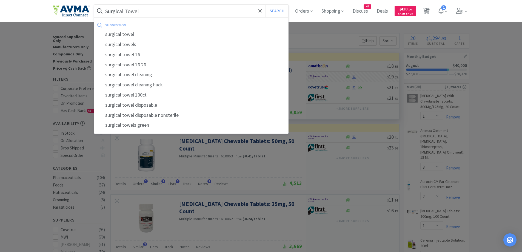
type input "Surgical Towel"
click at [266, 5] on button "Search" at bounding box center [277, 11] width 23 height 13
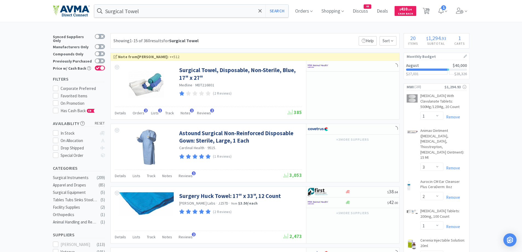
click at [247, 39] on div "Showing 1-15 of 360 results for Surgical Towel Filters Help Sort" at bounding box center [254, 40] width 289 height 15
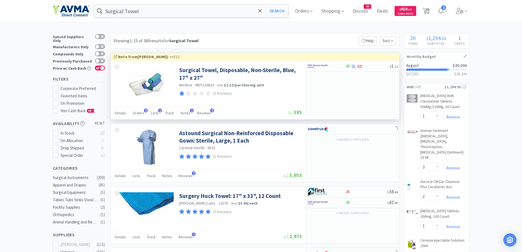
click at [382, 91] on div "$ 1 . 12" at bounding box center [352, 90] width 93 height 58
click at [336, 65] on div at bounding box center [323, 65] width 30 height 9
select select "12"
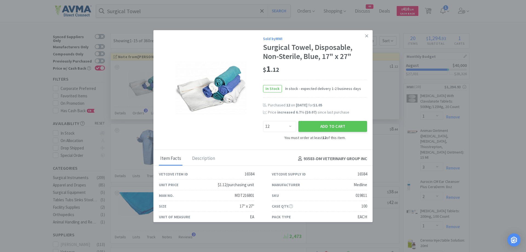
click at [365, 124] on div "Sold by MWI Surgical Towel, Disposable, Non-Sterile, Blue, 17" x 27" $ 1 . 12 I…" at bounding box center [263, 90] width 219 height 120
click at [358, 126] on button "Add to Cart" at bounding box center [333, 126] width 69 height 11
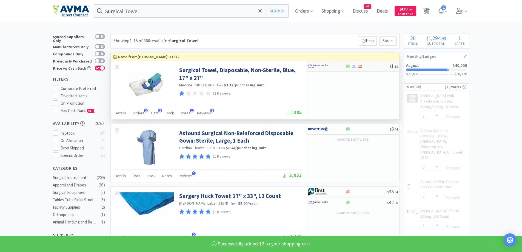
select select "12"
select select "1"
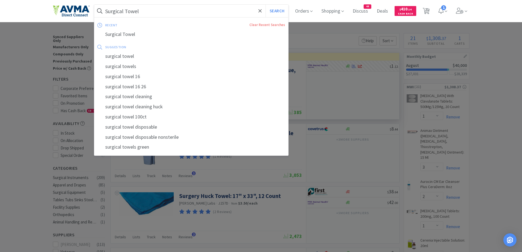
click at [163, 12] on input "Surgical Towel" at bounding box center [191, 11] width 194 height 13
paste input "Apoquel 16mg"
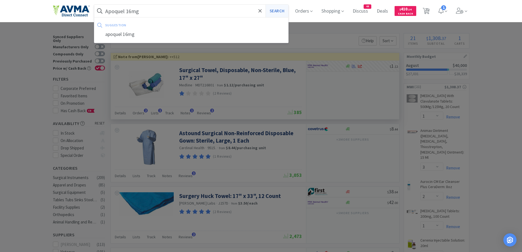
type input "Apoquel 16mg"
click at [274, 9] on button "Search" at bounding box center [277, 11] width 23 height 13
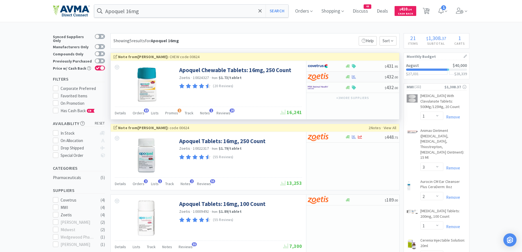
click at [339, 75] on div at bounding box center [327, 76] width 38 height 9
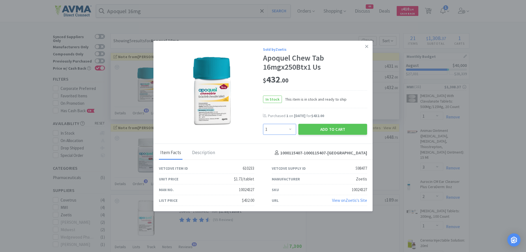
click at [290, 130] on select "Enter Quantity 1 2 3 4 5 6 7 8 9 10 11 12 13 14 15 16 17 18 19 20 Enter Quantity" at bounding box center [279, 129] width 33 height 11
select select "2"
click at [263, 124] on select "Enter Quantity 1 2 3 4 5 6 7 8 9 10 11 12 13 14 15 16 17 18 19 20 Enter Quantity" at bounding box center [279, 129] width 33 height 11
click at [350, 97] on div "In Stock This item is in stock and ready to ship" at bounding box center [315, 99] width 104 height 18
click at [340, 126] on button "Add to Cart" at bounding box center [333, 129] width 69 height 11
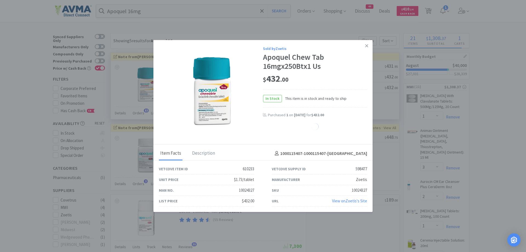
select select "2"
select select "1"
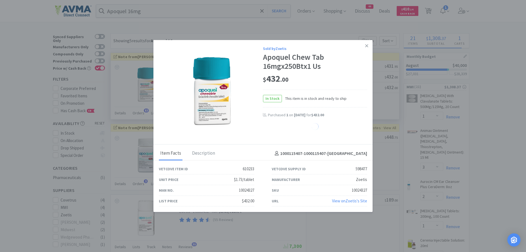
select select "1"
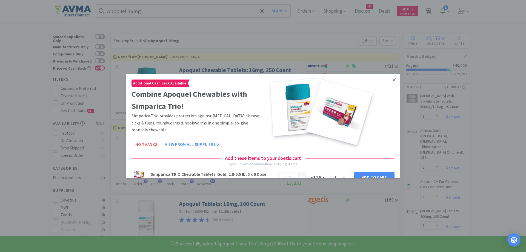
click at [393, 80] on icon at bounding box center [394, 79] width 3 height 3
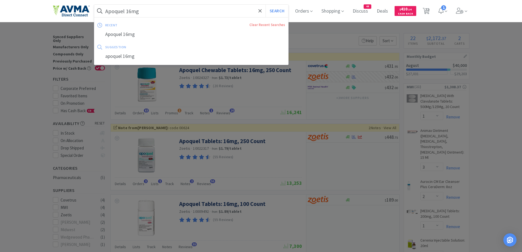
click at [201, 13] on input "Apoquel 16mg" at bounding box center [191, 11] width 194 height 13
paste input "Solensia"
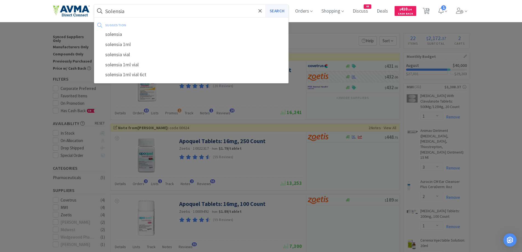
type input "Solensia"
click at [288, 11] on button "Search" at bounding box center [277, 11] width 23 height 13
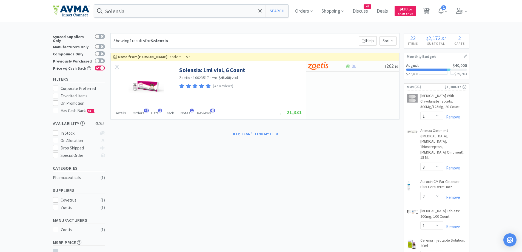
click at [293, 33] on div "Showing 1 results for Solensia Filters Help Sort" at bounding box center [254, 40] width 289 height 15
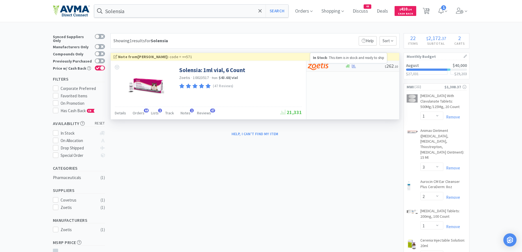
click at [350, 68] on icon at bounding box center [348, 66] width 4 height 4
select select "1"
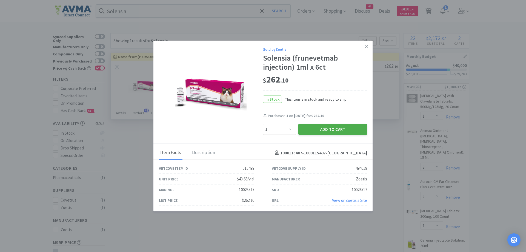
click at [309, 129] on button "Add to Cart" at bounding box center [333, 129] width 69 height 11
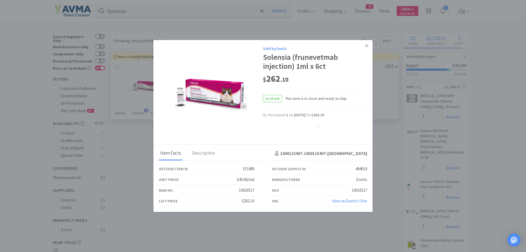
select select "1"
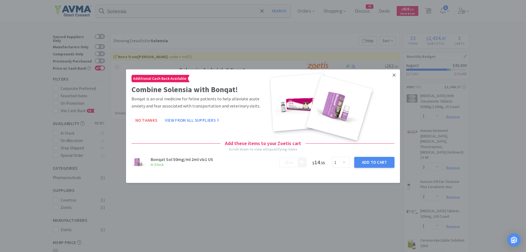
click at [393, 72] on icon at bounding box center [394, 74] width 3 height 5
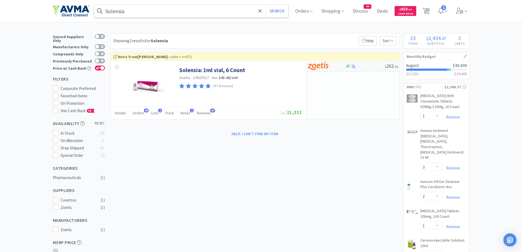
click at [182, 13] on input "Solensia" at bounding box center [191, 11] width 194 height 13
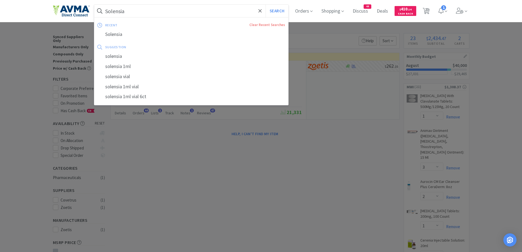
paste input "[MEDICAL_DATA] Test"
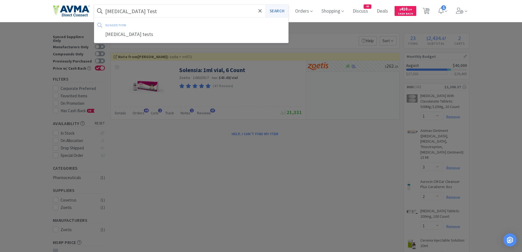
type input "[MEDICAL_DATA] Test"
click at [272, 7] on button "Search" at bounding box center [277, 11] width 23 height 13
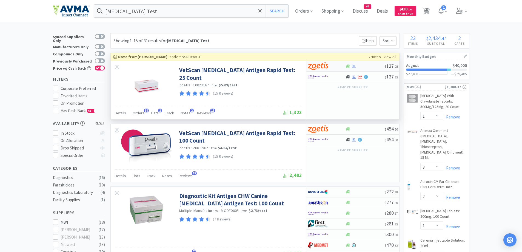
click at [342, 64] on div at bounding box center [327, 65] width 38 height 9
select select "1"
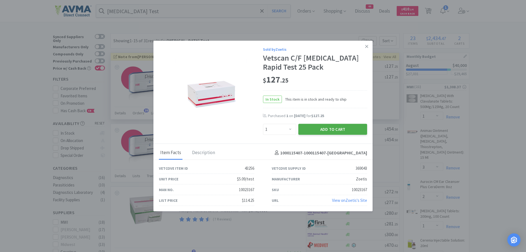
click at [333, 134] on button "Add to Cart" at bounding box center [333, 129] width 69 height 11
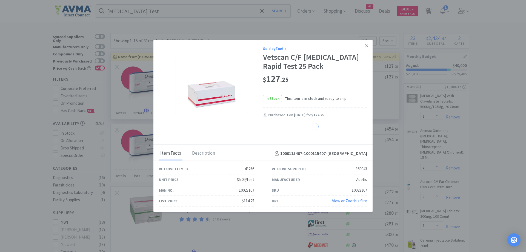
select select "1"
select select "5"
select select "10"
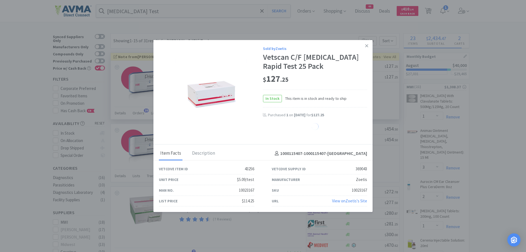
select select "10"
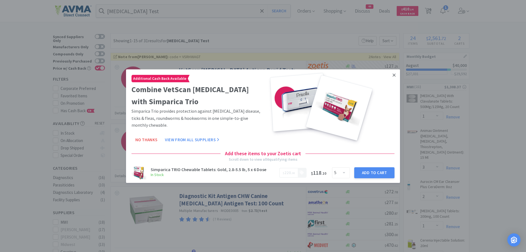
click at [392, 76] on link at bounding box center [395, 75] width 10 height 12
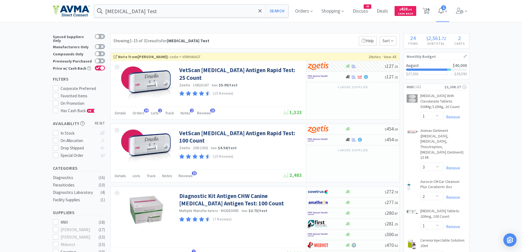
click at [442, 7] on span "1" at bounding box center [442, 11] width 13 height 22
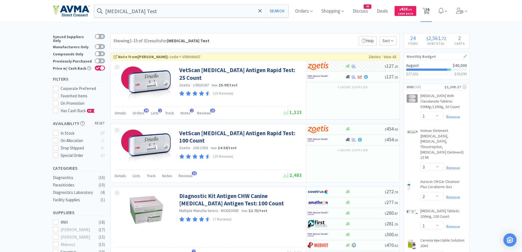
click at [427, 8] on icon at bounding box center [426, 11] width 7 height 6
select select "2"
select select "1"
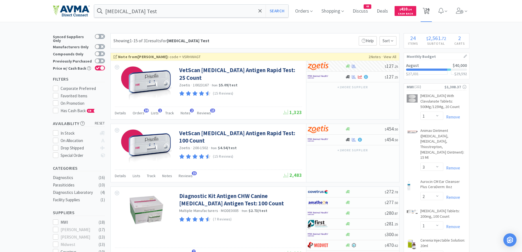
select select "3"
select select "2"
select select "1"
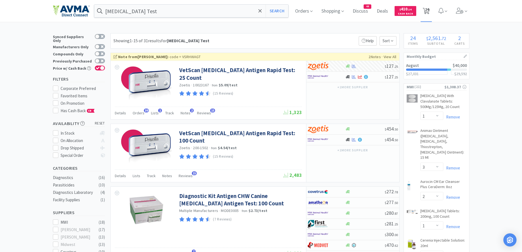
select select "10"
select select "1"
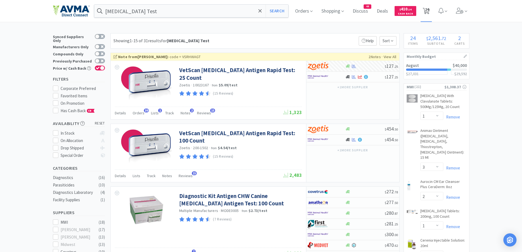
select select "5"
select select "1"
select select "2"
select select "1"
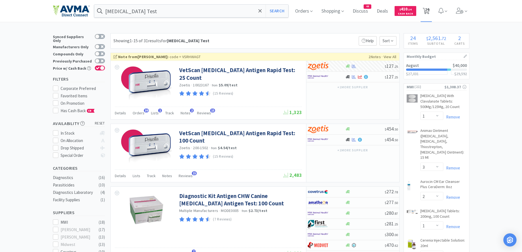
select select "12"
select select "1"
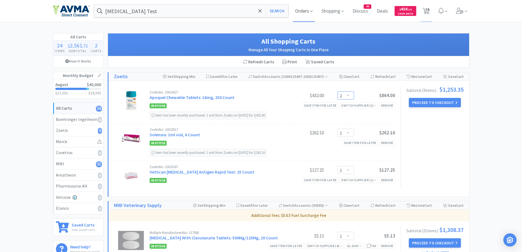
drag, startPoint x: 343, startPoint y: 95, endPoint x: 314, endPoint y: 2, distance: 97.4
click at [343, 95] on select "Enter Quantity 1 2 3 4 5 6 7 8 9 10 11 12 13 14 15 16 17 18 19 20 Enter Quantity" at bounding box center [346, 95] width 16 height 8
click at [338, 91] on select "Enter Quantity 1 2 3 4 5 6 7 8 9 10 11 12 13 14 15 16 17 18 19 20 Enter Quantity" at bounding box center [346, 95] width 16 height 8
click at [346, 95] on select "Enter Quantity 1 2 3 4 5 6 7 8 9 10 11 12 13 14 15 16 17 18 19 20 Enter Quantity" at bounding box center [346, 95] width 16 height 8
click at [338, 91] on select "Enter Quantity 1 2 3 4 5 6 7 8 9 10 11 12 13 14 15 16 17 18 19 20 Enter Quantity" at bounding box center [346, 95] width 16 height 8
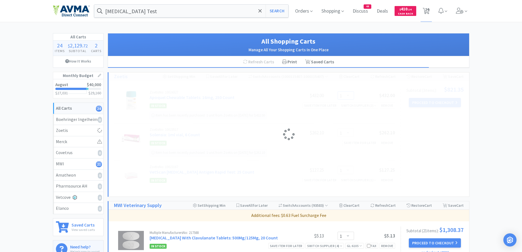
select select "2"
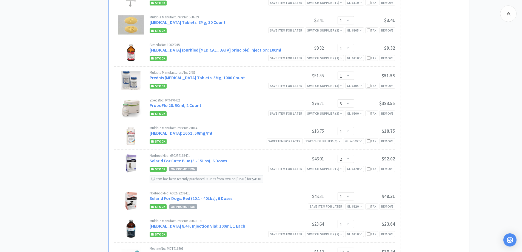
scroll to position [493, 0]
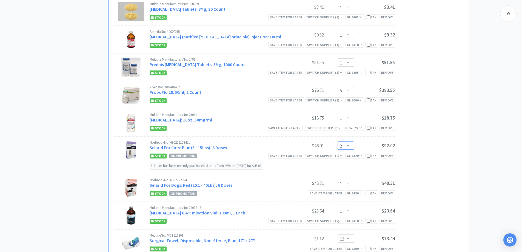
click at [352, 146] on select "Enter Quantity 1 2 3 4 5 6 7 8 9 10 11 12 13 14 15 16 17 18 19 20 Enter Quantity" at bounding box center [346, 145] width 16 height 8
click at [338, 141] on select "Enter Quantity 1 2 3 4 5 6 7 8 9 10 11 12 13 14 15 16 17 18 19 20 Enter Quantity" at bounding box center [346, 145] width 16 height 8
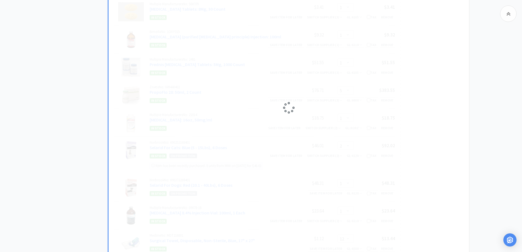
select select "3"
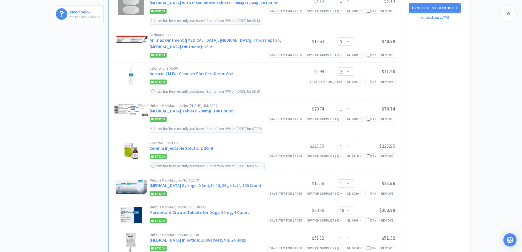
scroll to position [164, 0]
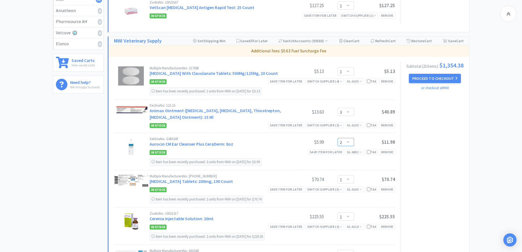
drag, startPoint x: 350, startPoint y: 145, endPoint x: 350, endPoint y: 140, distance: 5.5
click at [350, 145] on select "Enter Quantity 1 2 3 4 5 6 7 8 9 10 11 12 13 14 15 16 17 18 19 20 Enter Quantity" at bounding box center [346, 142] width 16 height 8
click at [338, 138] on select "Enter Quantity 1 2 3 4 5 6 7 8 9 10 11 12 13 14 15 16 17 18 19 20 Enter Quantity" at bounding box center [346, 142] width 16 height 8
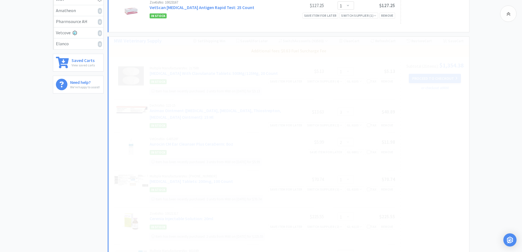
select select "1"
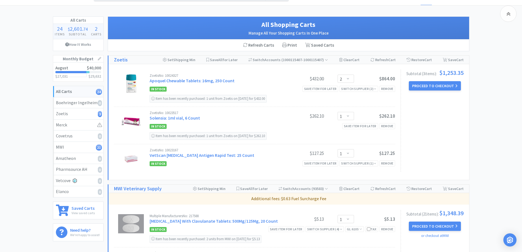
scroll to position [0, 0]
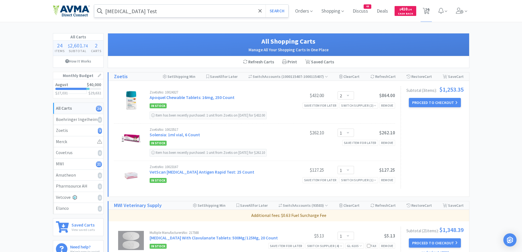
click at [156, 12] on input "[MEDICAL_DATA] Test" at bounding box center [191, 11] width 194 height 13
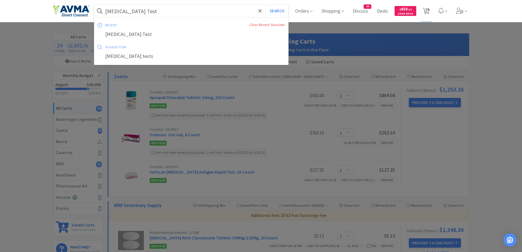
paste input "[MEDICAL_DATA] 100mg"
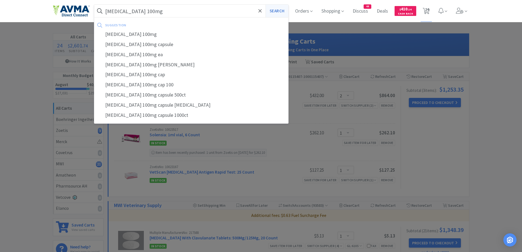
type input "[MEDICAL_DATA] 100mg"
click at [268, 11] on button "Search" at bounding box center [277, 11] width 23 height 13
select select "1"
select select "3"
select select "1"
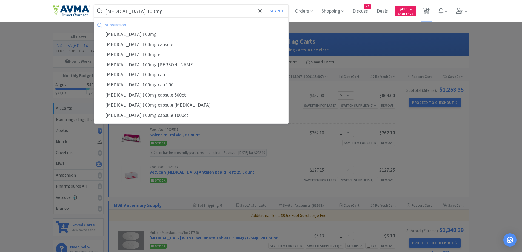
select select "1"
select select "10"
select select "1"
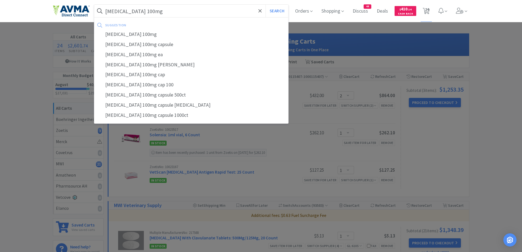
select select "1"
select select "5"
select select "1"
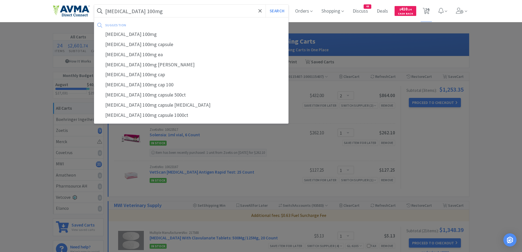
select select "3"
select select "1"
select select "12"
select select "1"
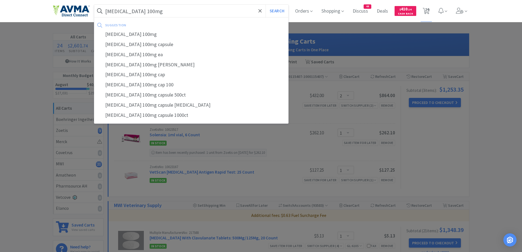
select select "1"
select select "2"
select select "1"
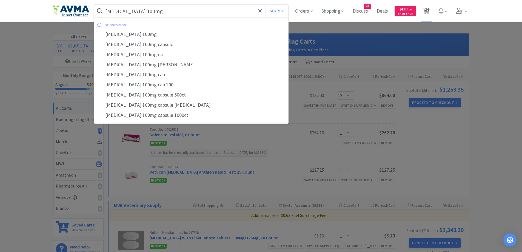
select select "1"
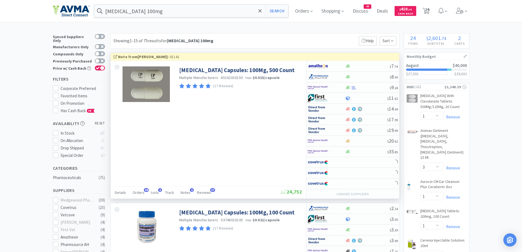
click at [317, 34] on div "Showing 1-15 of 75 results for [MEDICAL_DATA] 100mg Filters Help Sort" at bounding box center [254, 40] width 289 height 15
click at [340, 89] on div at bounding box center [327, 87] width 38 height 9
select select "1"
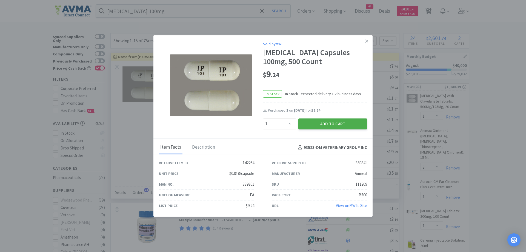
click at [330, 127] on button "Add to Cart" at bounding box center [333, 123] width 69 height 11
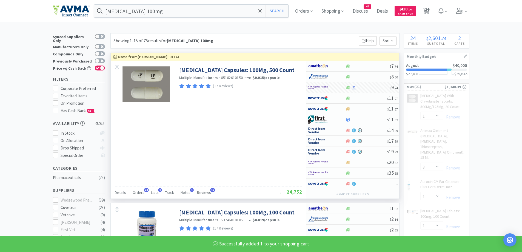
select select "1"
select select "10"
select select "1"
select select "5"
select select "1"
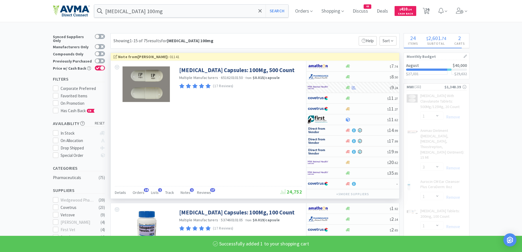
select select "3"
select select "12"
select select "1"
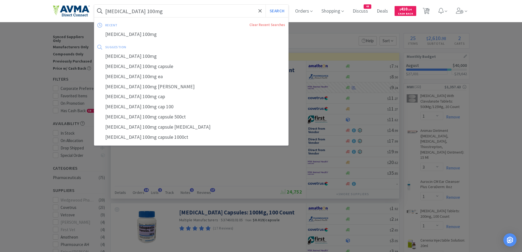
click at [170, 13] on input "[MEDICAL_DATA] 100mg" at bounding box center [191, 11] width 194 height 13
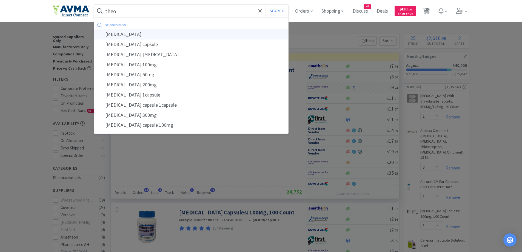
type input "[MEDICAL_DATA]"
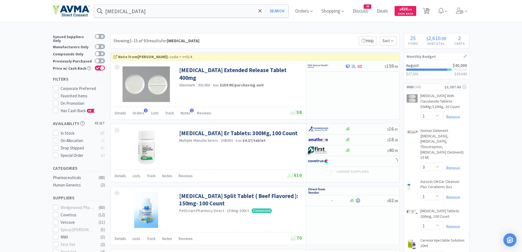
click at [252, 39] on div "Showing 1-15 of 93 results for [MEDICAL_DATA] Filters Help Sort" at bounding box center [254, 40] width 289 height 15
click at [288, 34] on div "Showing 1-15 of 93 results for [MEDICAL_DATA] Filters Help Sort" at bounding box center [254, 40] width 289 height 15
click at [260, 10] on span at bounding box center [260, 11] width 6 height 12
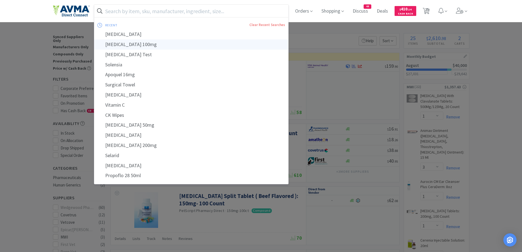
click at [113, 40] on div "[MEDICAL_DATA] 100mg" at bounding box center [191, 44] width 194 height 10
type input "[MEDICAL_DATA] 100mg"
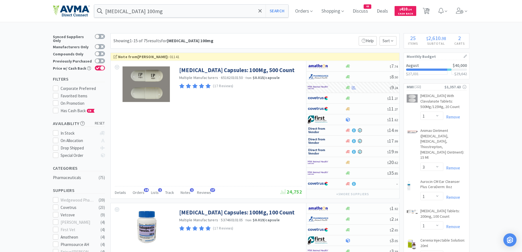
click at [427, 15] on span "25" at bounding box center [427, 9] width 4 height 22
select select "2"
select select "1"
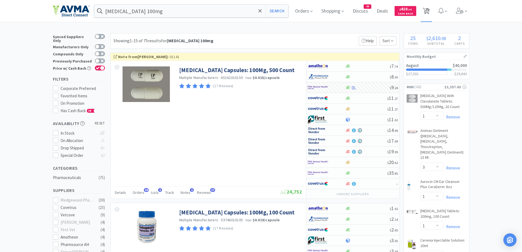
select select "1"
select select "3"
select select "1"
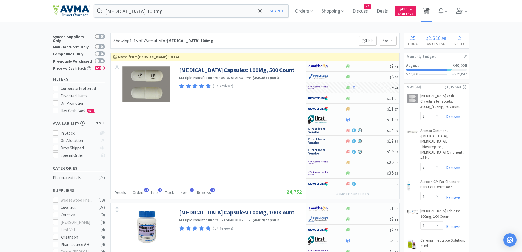
select select "1"
select select "10"
select select "1"
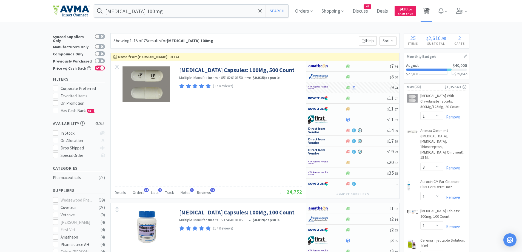
select select "1"
select select "5"
select select "1"
select select "3"
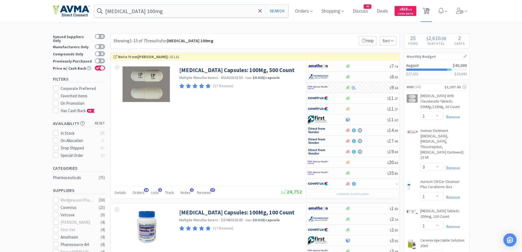
select select "1"
select select "12"
select select "1"
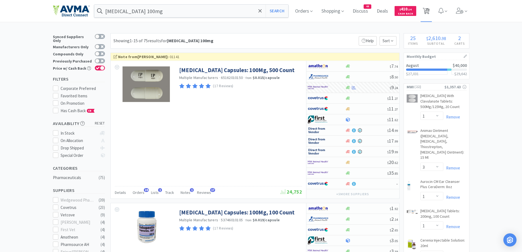
select select "1"
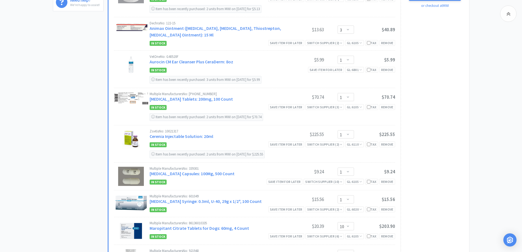
scroll to position [329, 0]
